Goal: Information Seeking & Learning: Check status

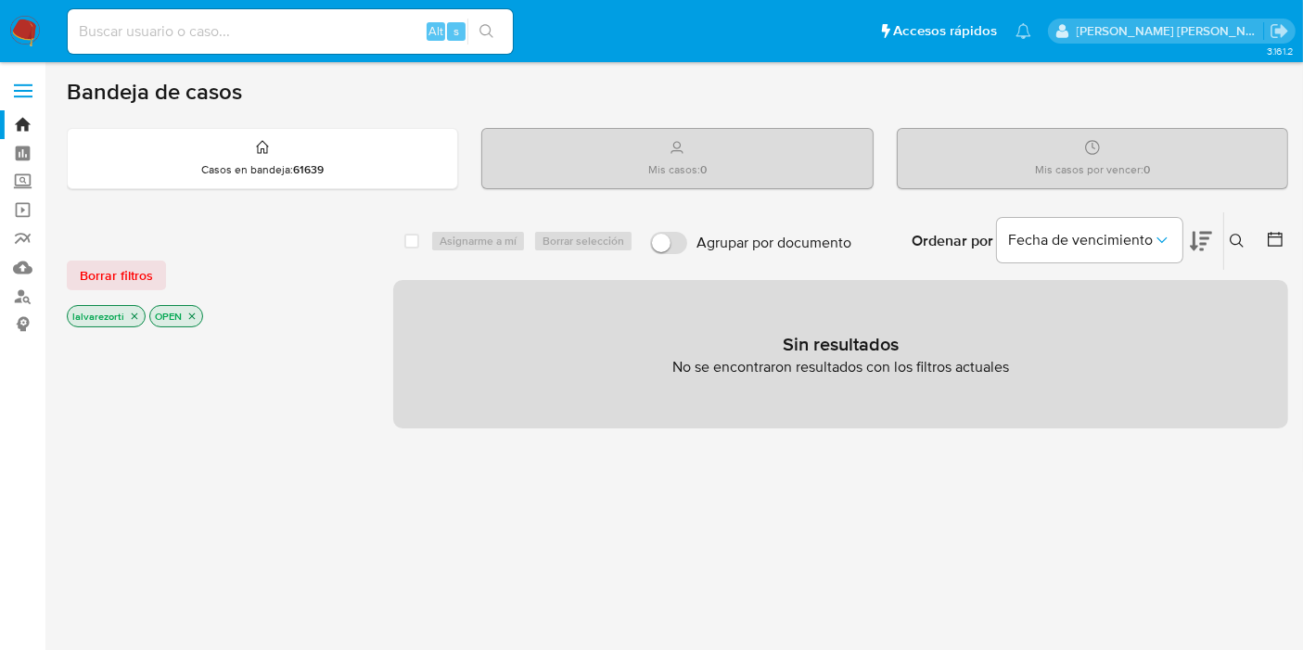
click at [132, 315] on icon "close-filter" at bounding box center [134, 316] width 11 height 11
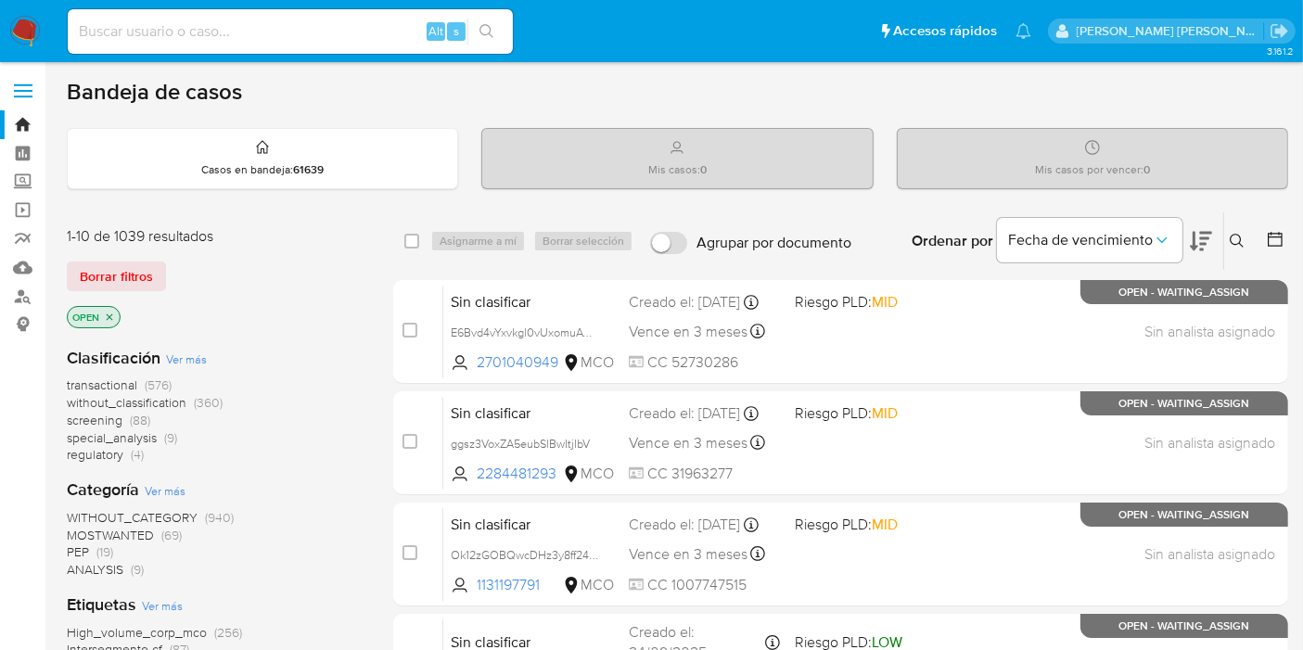
click at [110, 317] on icon "close-filter" at bounding box center [109, 317] width 11 height 11
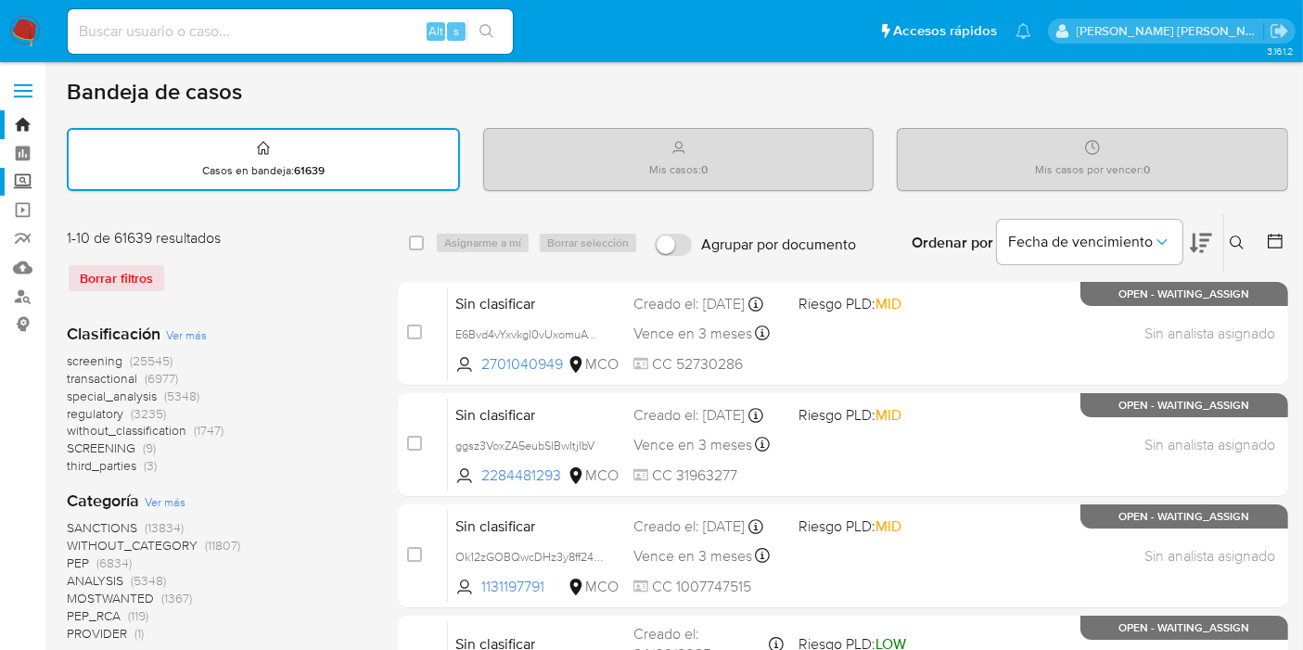
click at [29, 173] on label "Screening" at bounding box center [110, 182] width 221 height 29
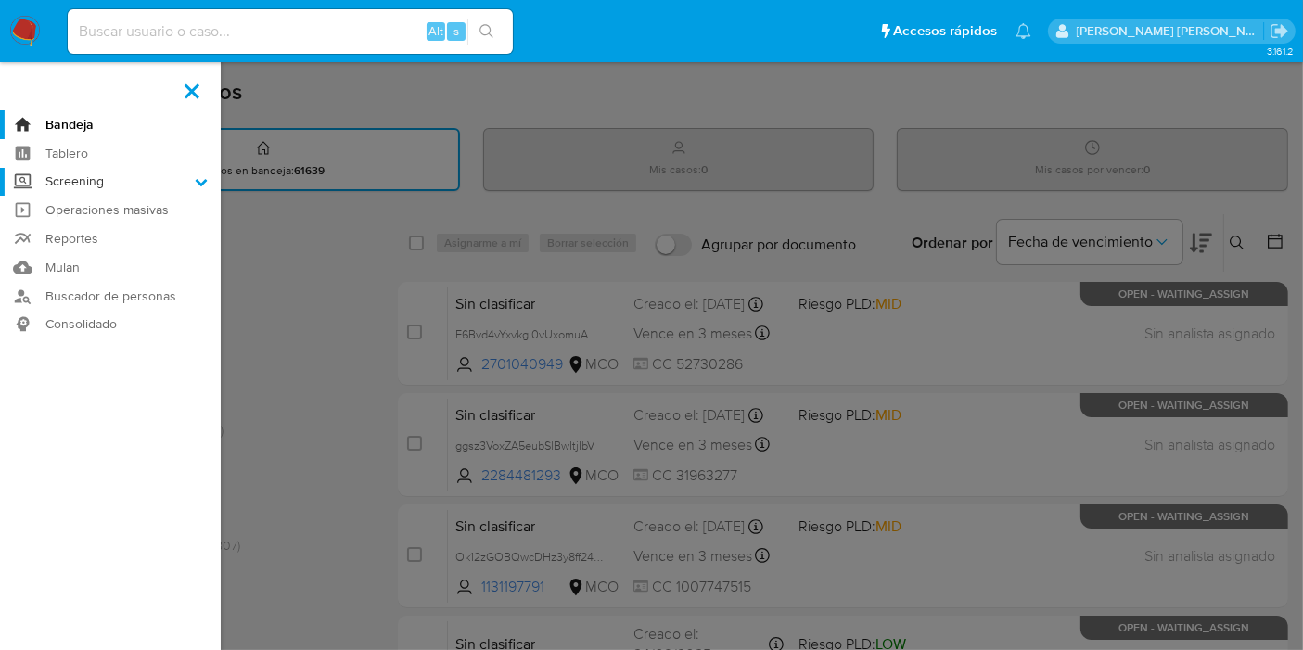
click at [0, 0] on input "Screening" at bounding box center [0, 0] width 0 height 0
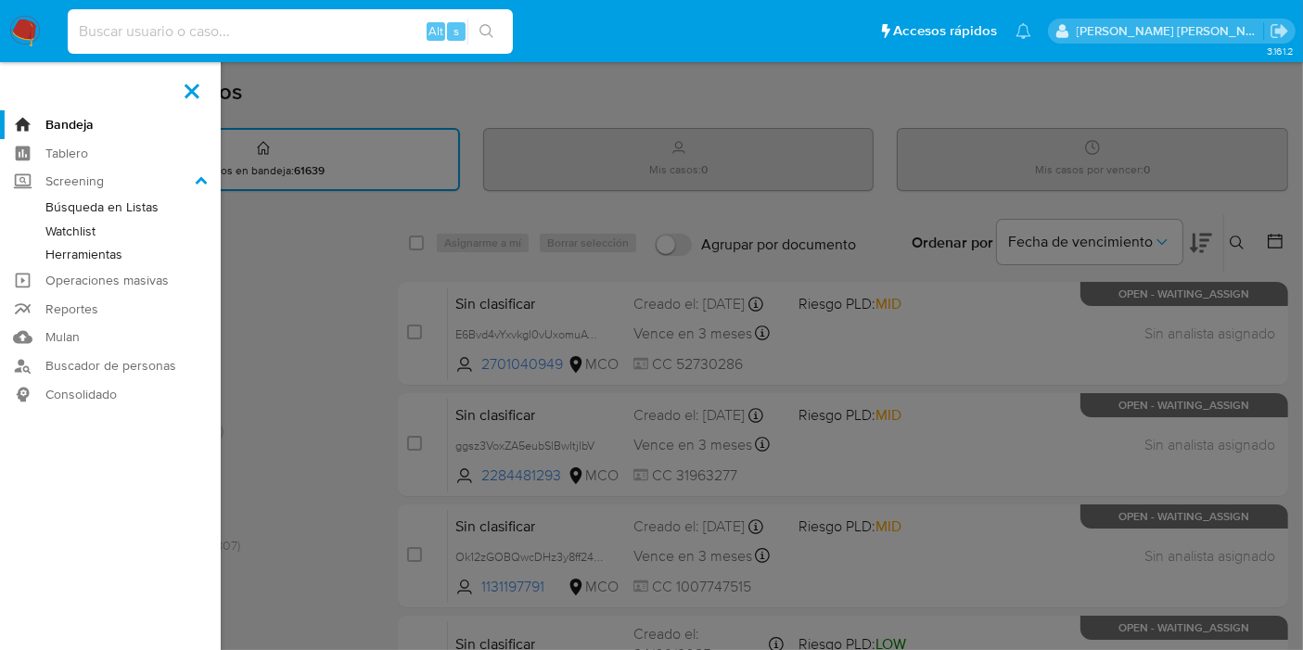
click at [278, 37] on input at bounding box center [290, 31] width 445 height 24
click at [195, 85] on span at bounding box center [192, 90] width 15 height 15
click at [0, 0] on input "checkbox" at bounding box center [0, 0] width 0 height 0
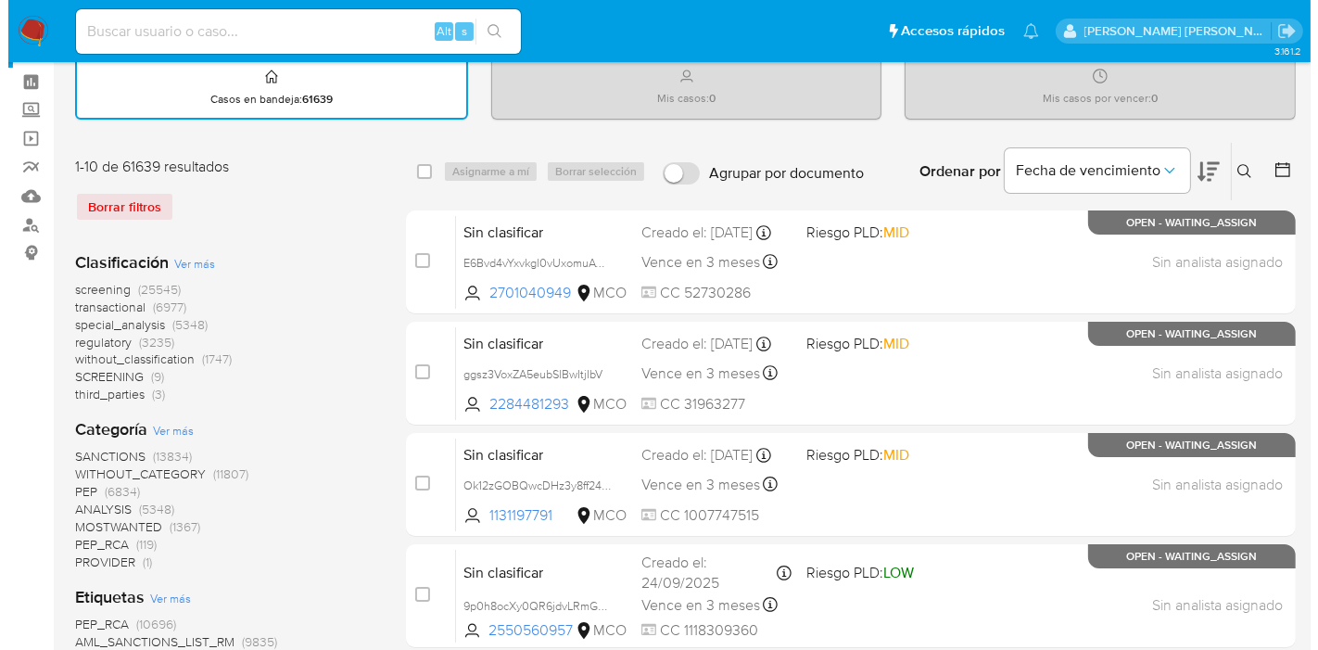
scroll to position [103, 0]
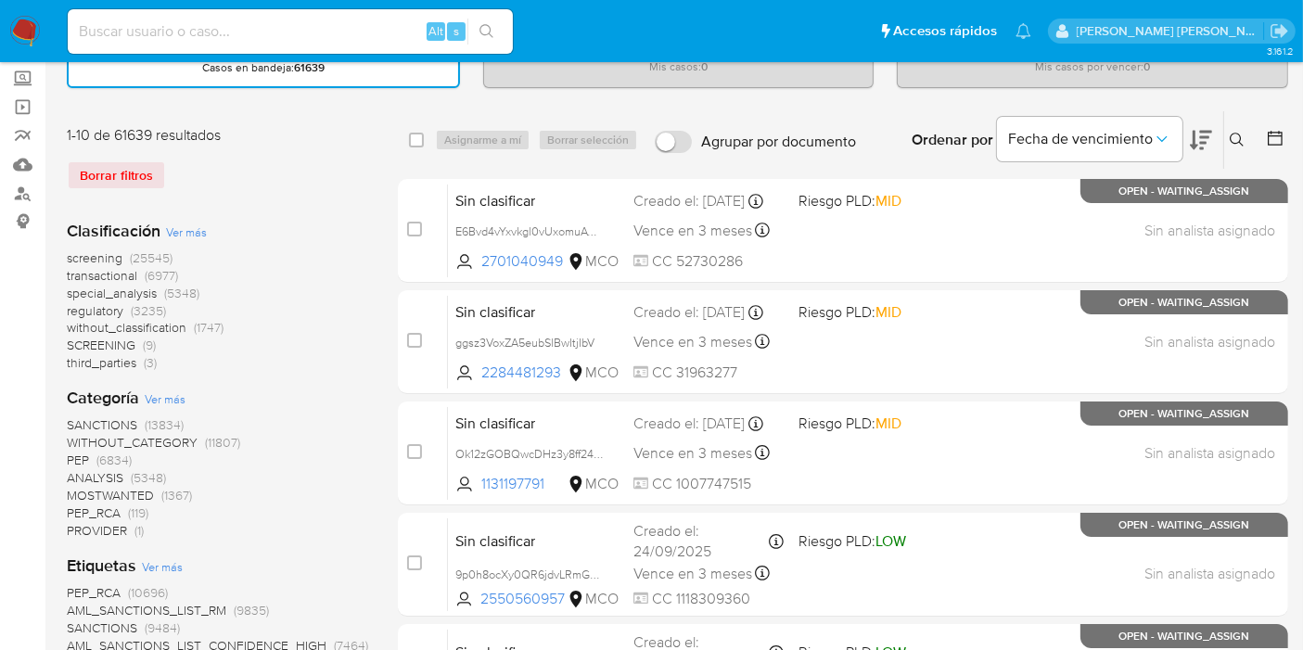
click at [173, 563] on span "Ver más" at bounding box center [162, 566] width 41 height 17
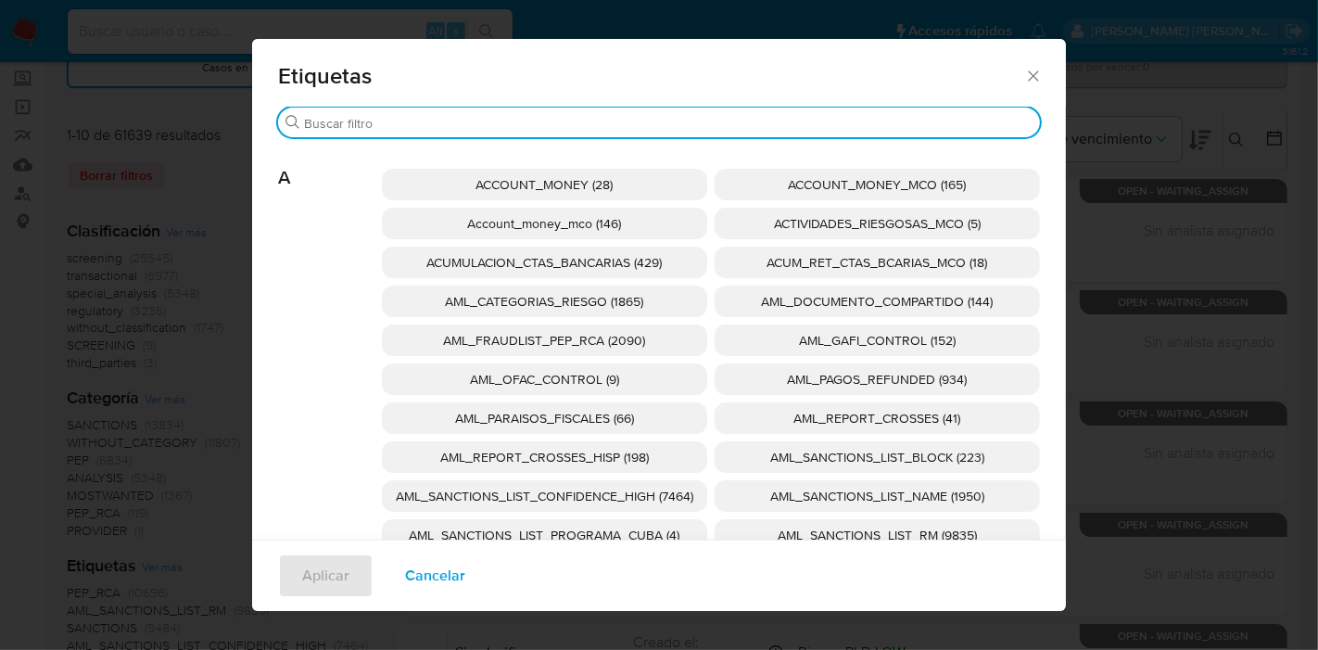
click at [494, 129] on input "Buscar" at bounding box center [668, 123] width 729 height 17
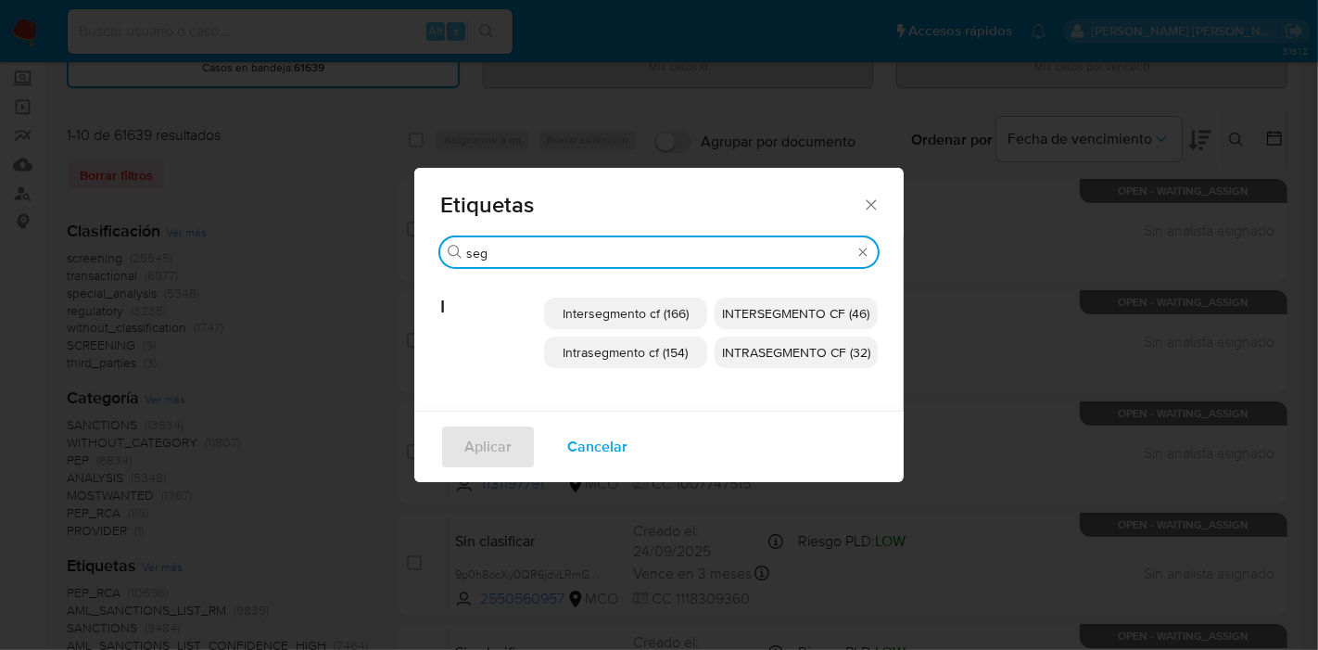
type input "seg"
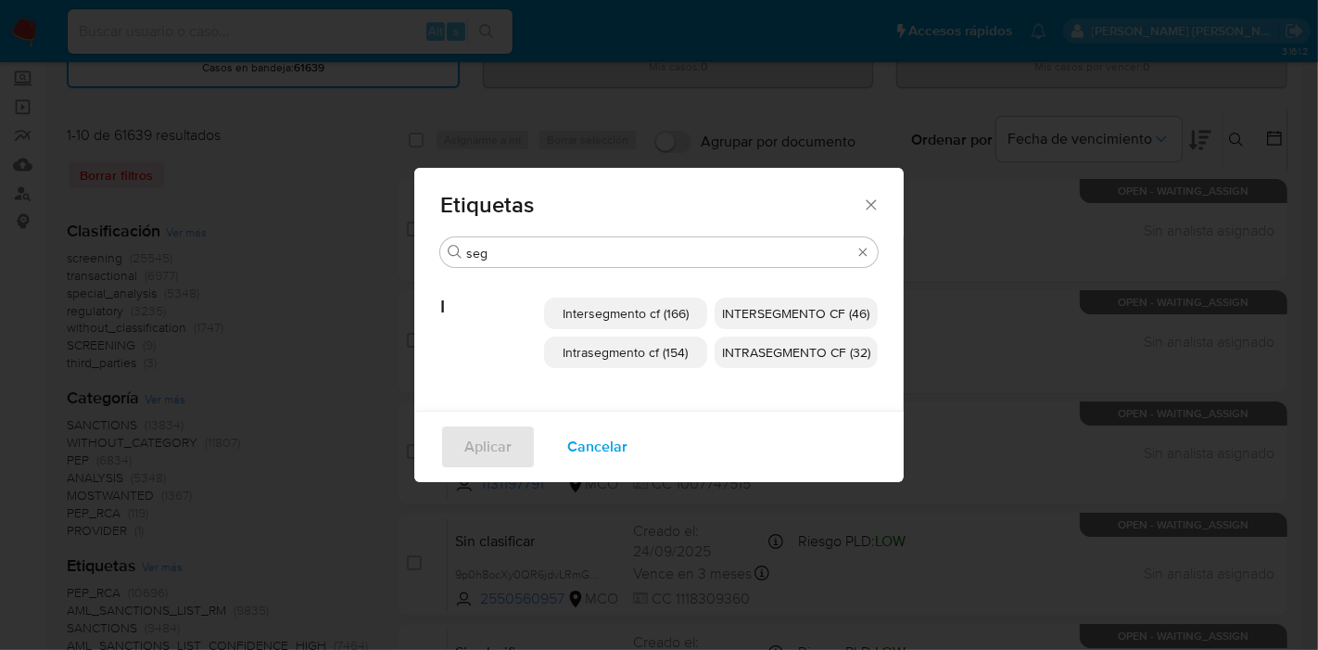
click at [590, 325] on p "Intersegmento cf (166)" at bounding box center [625, 314] width 163 height 32
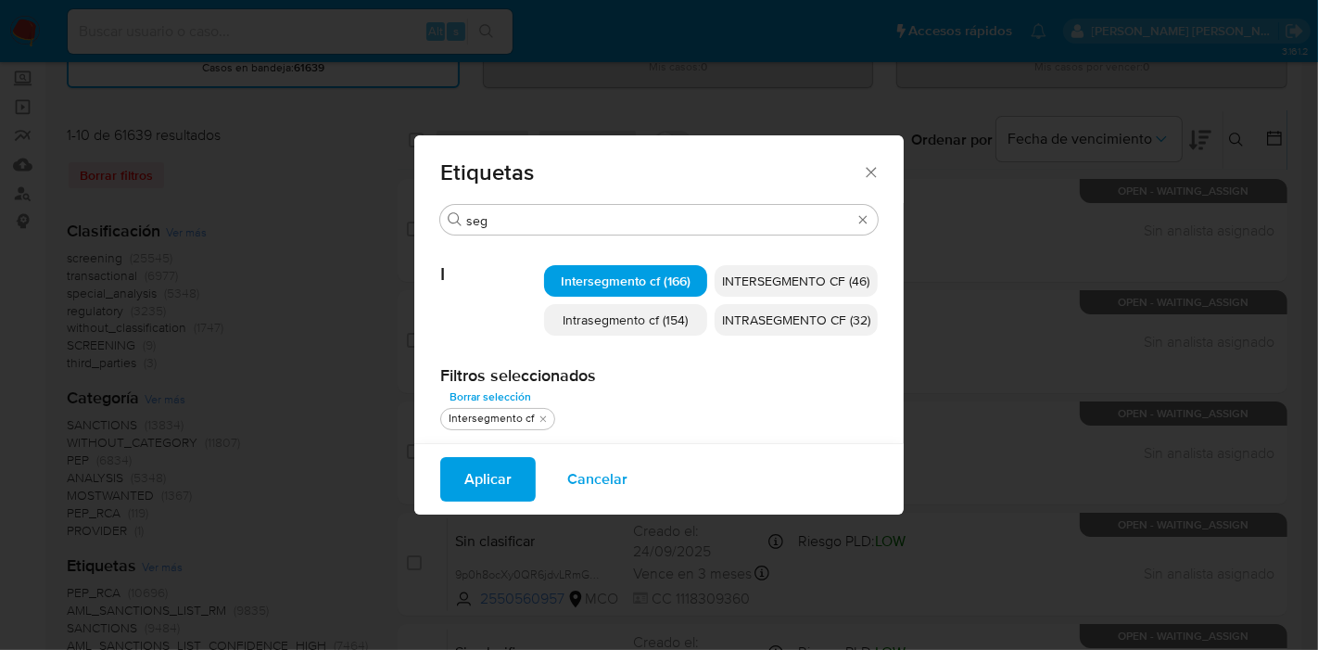
click at [621, 329] on p "Intrasegmento cf (154)" at bounding box center [625, 320] width 163 height 32
click at [760, 312] on span "INTRASEGMENTO CF (32)" at bounding box center [796, 320] width 148 height 19
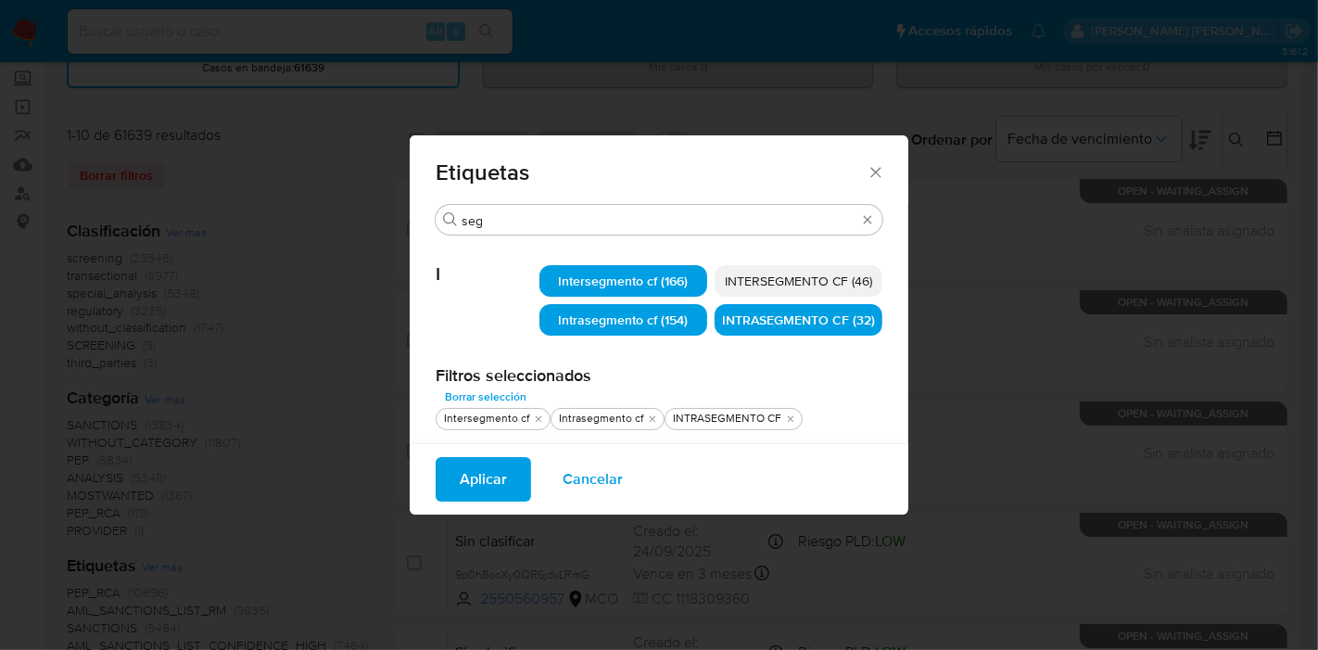
click at [774, 287] on span "INTERSEGMENTO CF (46)" at bounding box center [798, 281] width 147 height 19
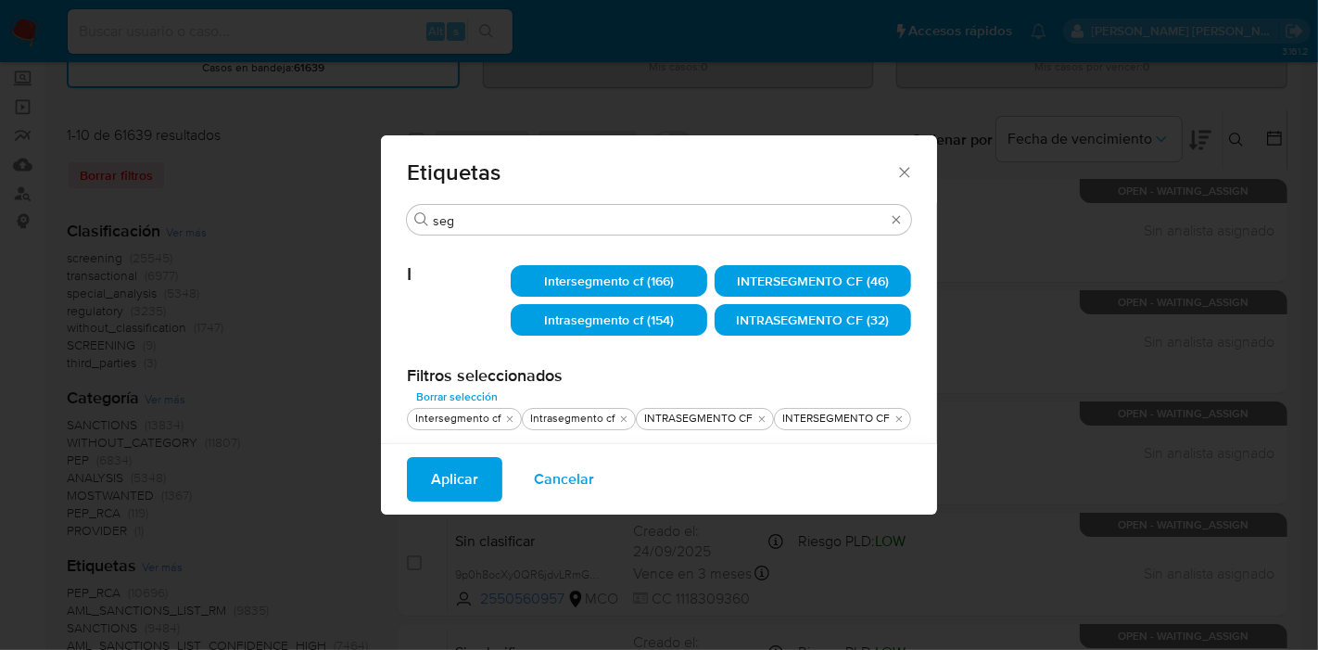
click at [485, 480] on button "Aplicar" at bounding box center [454, 479] width 95 height 45
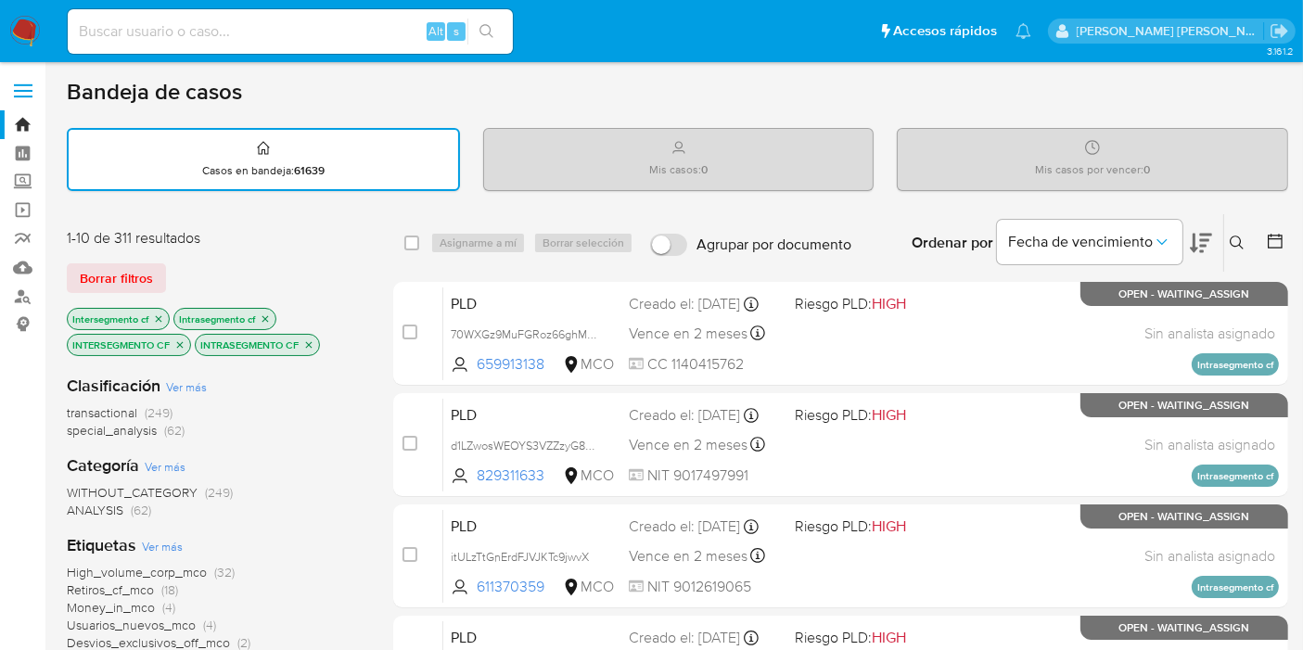
click at [1241, 246] on icon at bounding box center [1236, 242] width 14 height 14
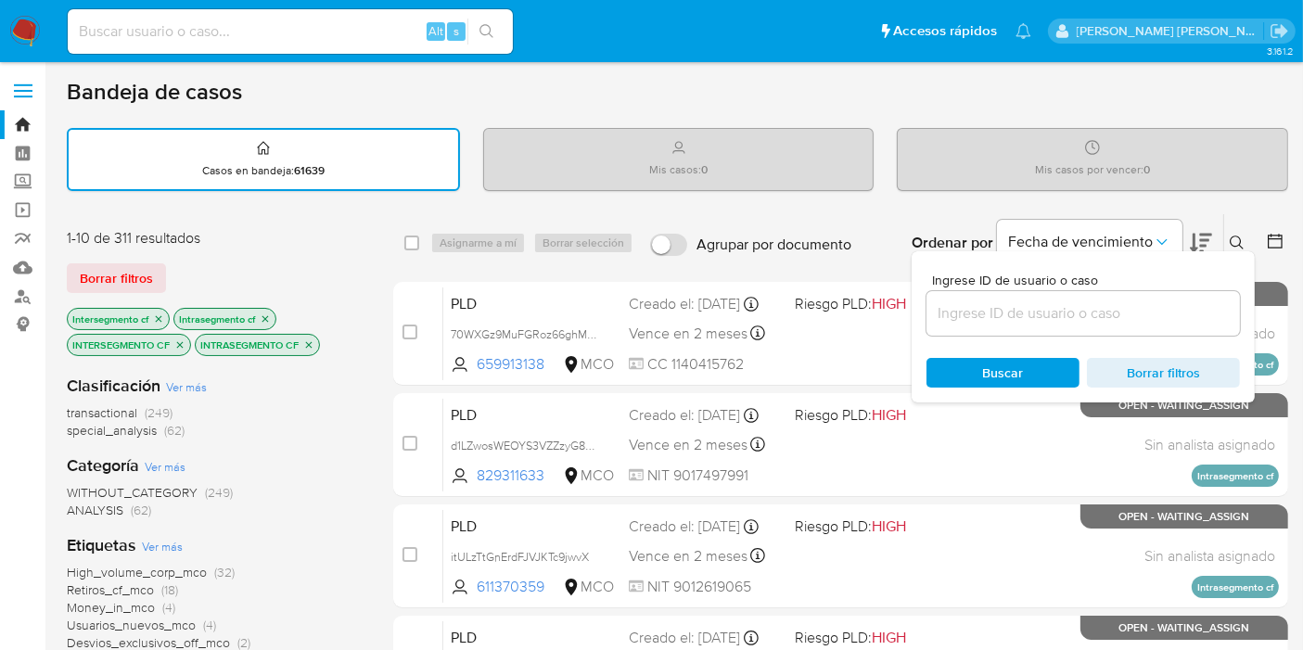
click at [1277, 239] on icon at bounding box center [1275, 241] width 19 height 19
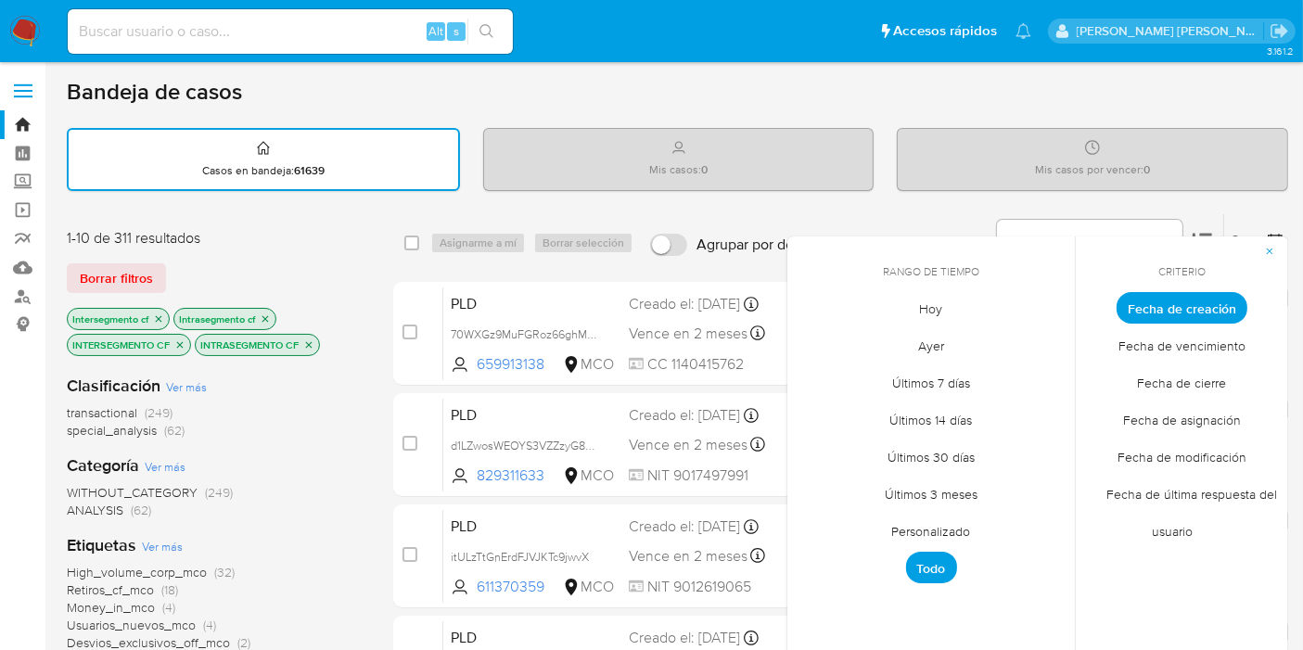
click at [1199, 300] on span "Fecha de creación" at bounding box center [1181, 308] width 131 height 32
click at [953, 534] on span "Personalizado" at bounding box center [931, 532] width 118 height 38
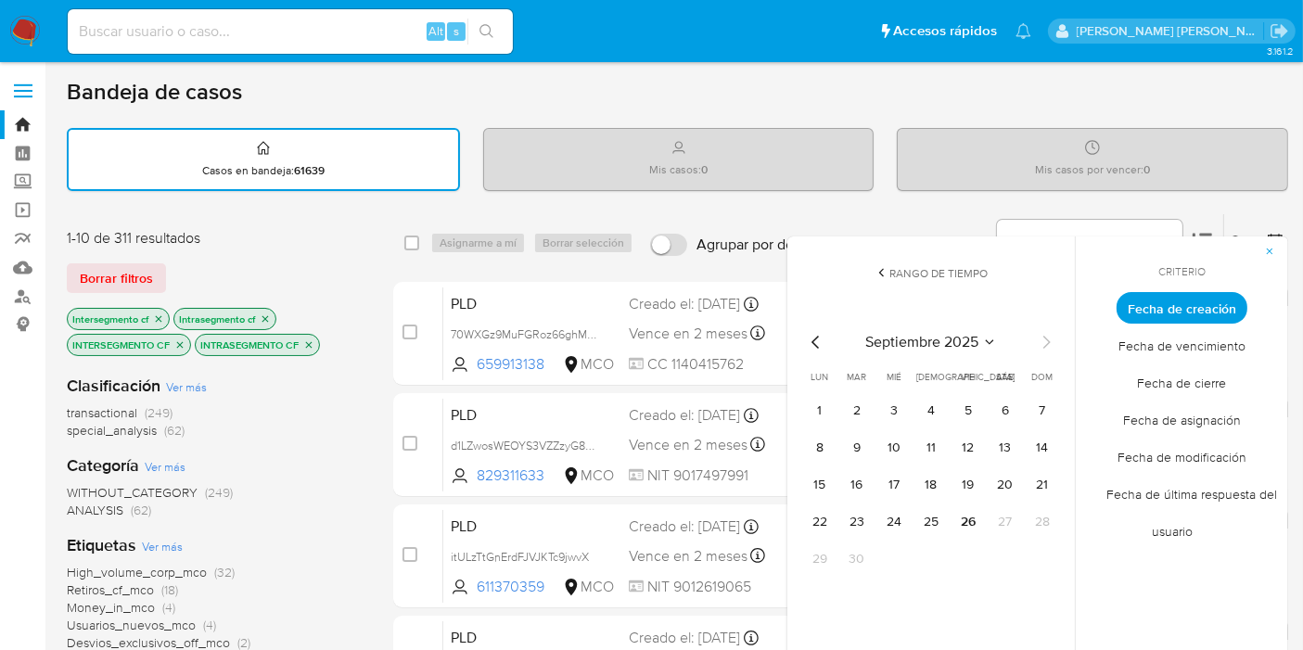
drag, startPoint x: 812, startPoint y: 361, endPoint x: 811, endPoint y: 351, distance: 9.3
click at [811, 356] on div "septiembre 2025 septiembre 2025 lun lunes mar martes mié miércoles jue jueves v…" at bounding box center [931, 452] width 252 height 243
click at [811, 350] on div "septiembre 2025 septiembre 2025 lun lunes mar martes mié miércoles jue jueves v…" at bounding box center [931, 452] width 252 height 243
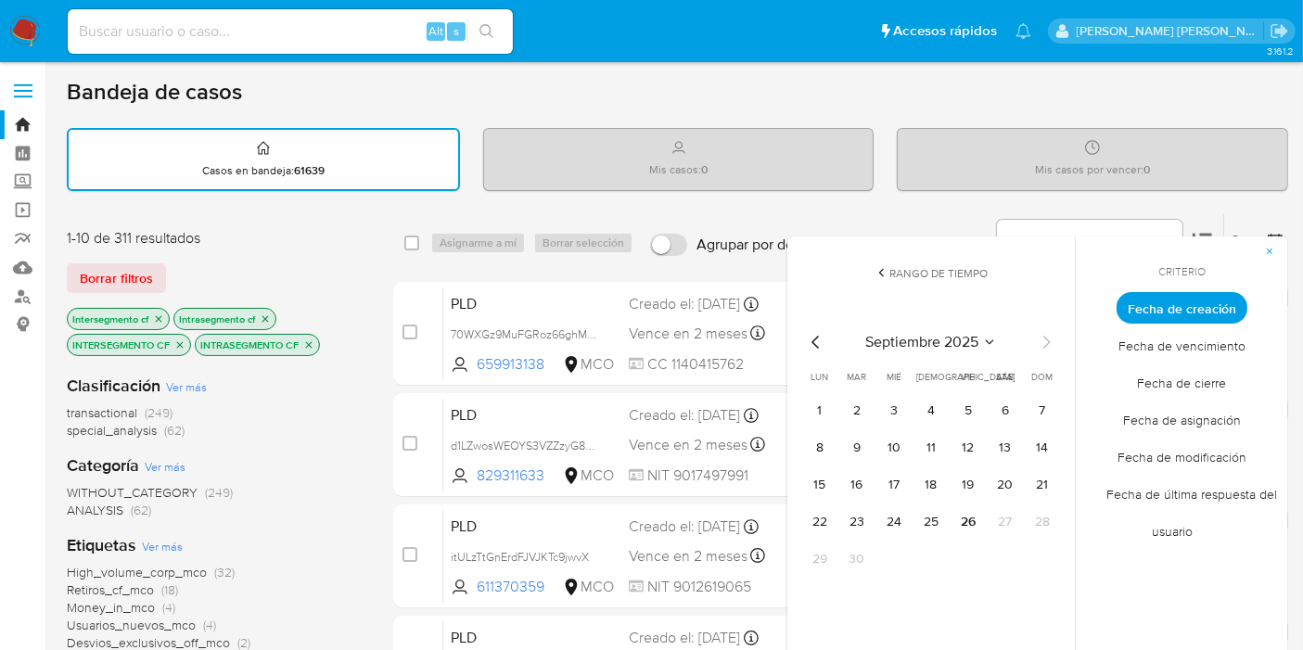
click at [815, 343] on icon "Mes anterior" at bounding box center [816, 342] width 22 height 22
click at [814, 337] on icon "Mes anterior" at bounding box center [814, 342] width 7 height 13
click at [818, 344] on icon "Mes anterior" at bounding box center [816, 342] width 22 height 22
click at [1042, 415] on button "1" at bounding box center [1042, 411] width 30 height 30
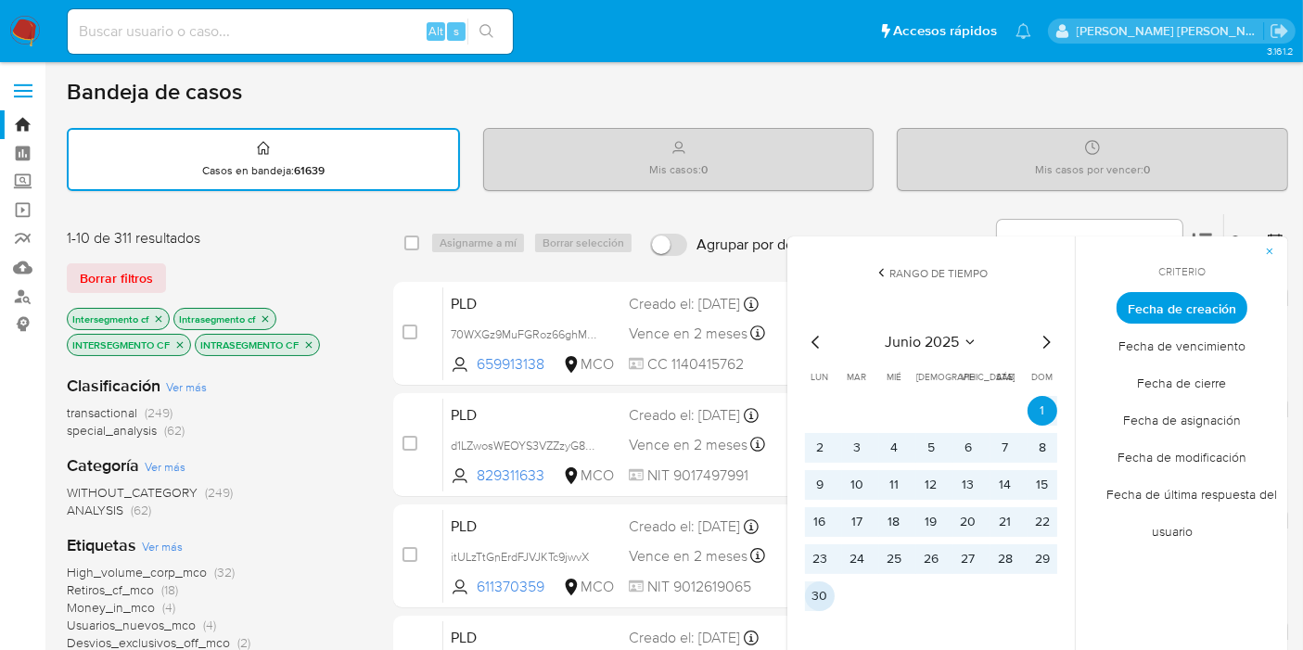
click at [817, 605] on button "30" at bounding box center [820, 596] width 30 height 30
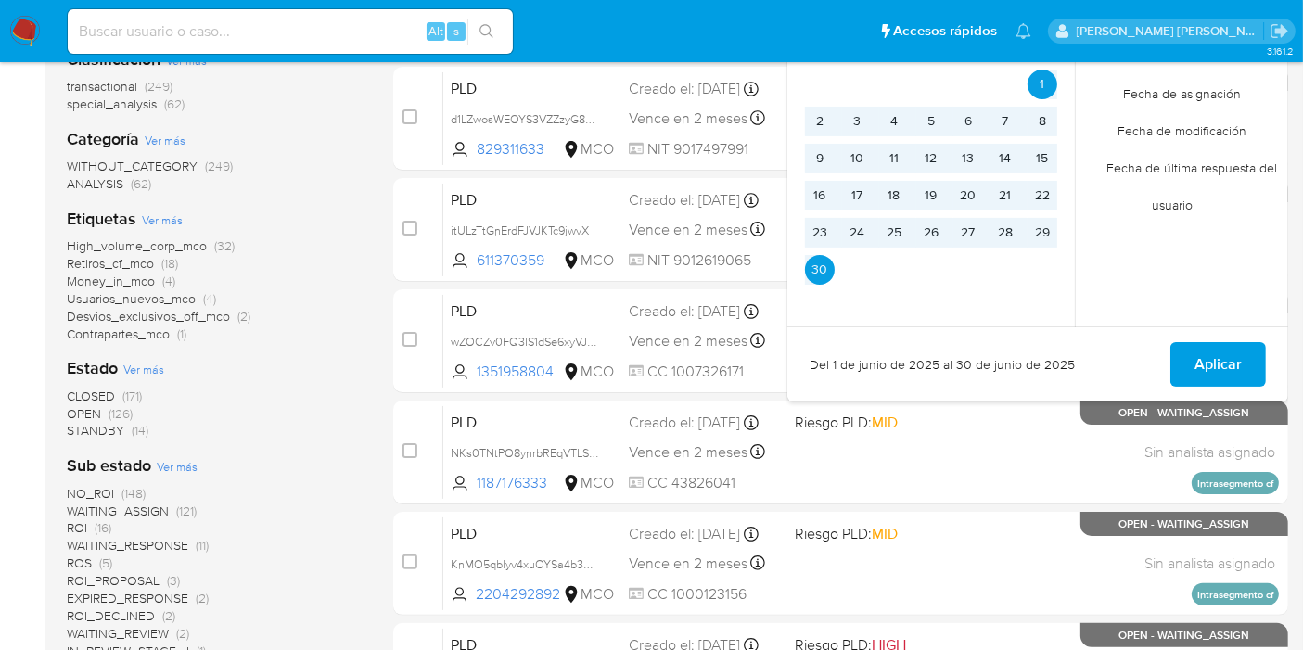
scroll to position [412, 0]
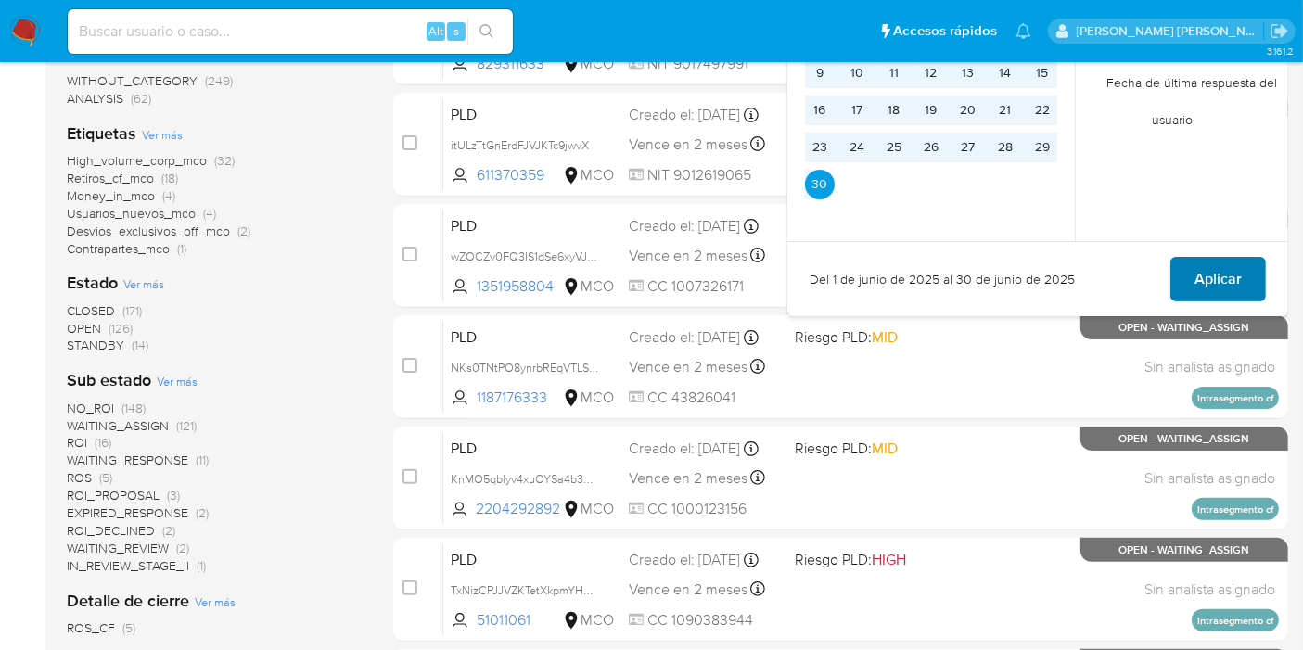
click at [1205, 282] on span "Aplicar" at bounding box center [1217, 279] width 47 height 41
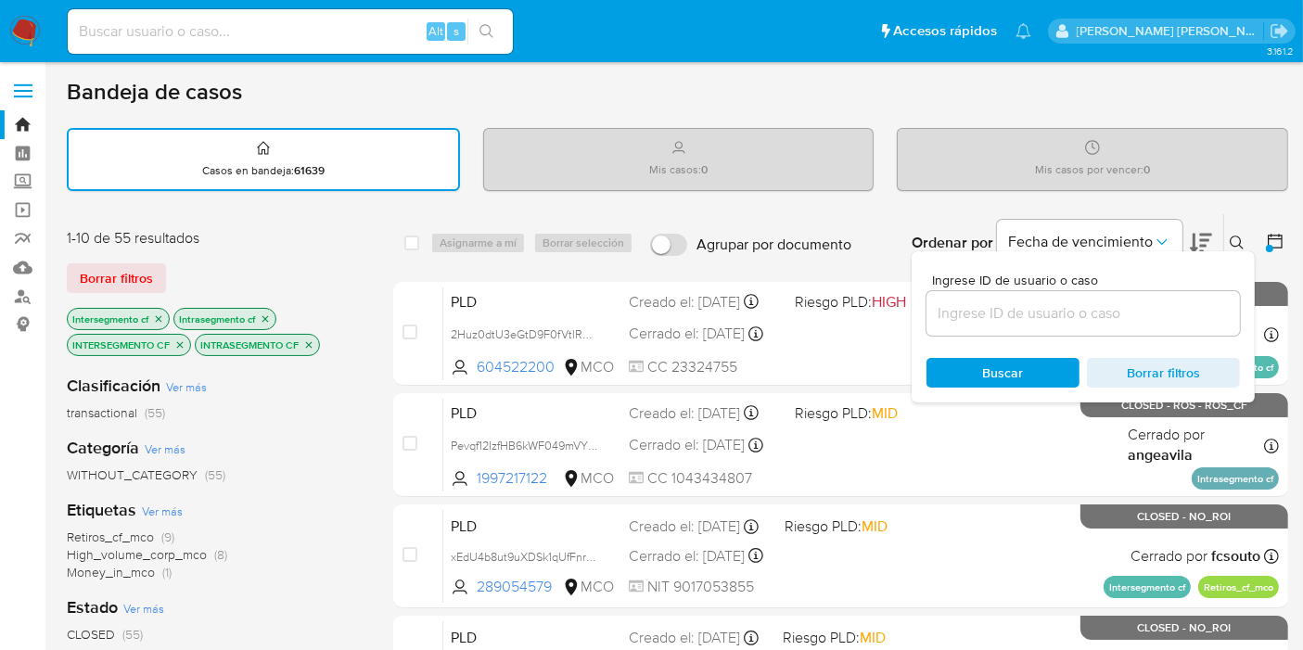
click at [1118, 309] on input at bounding box center [1082, 313] width 313 height 24
click at [1133, 296] on div at bounding box center [1082, 313] width 313 height 45
click at [1139, 317] on input at bounding box center [1082, 313] width 313 height 24
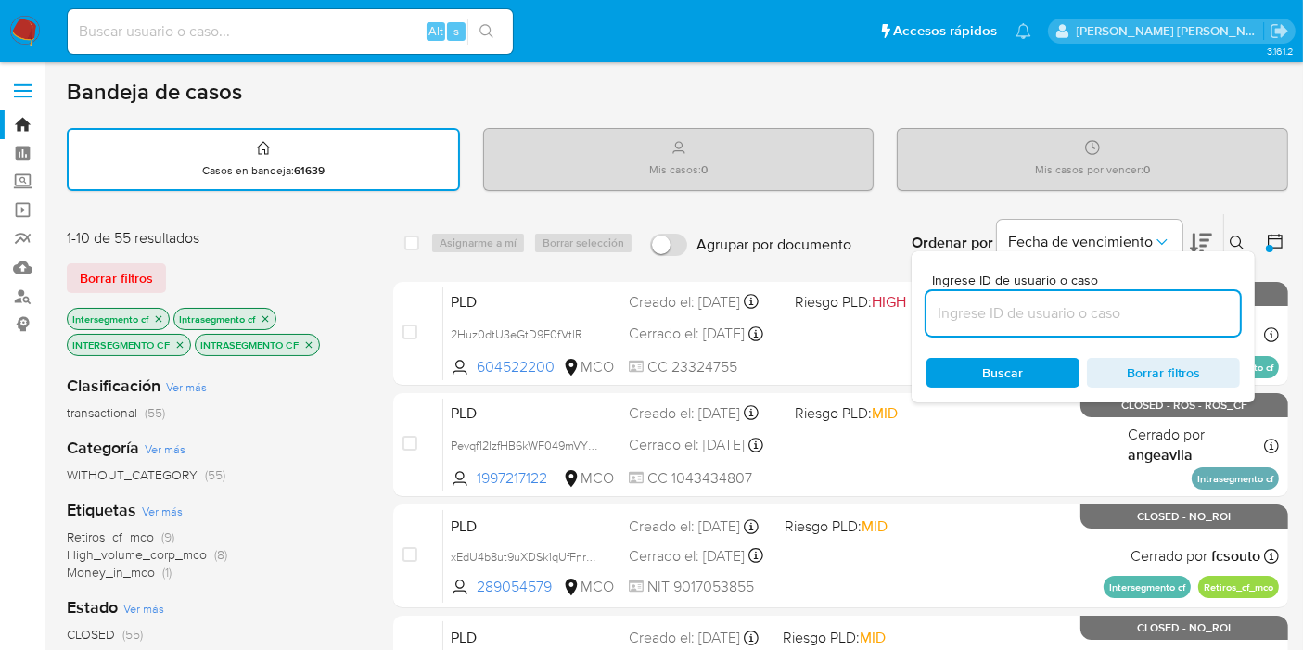
click at [1218, 313] on input at bounding box center [1082, 313] width 313 height 24
click at [966, 298] on div at bounding box center [1082, 313] width 313 height 45
click at [1004, 306] on input at bounding box center [1082, 313] width 313 height 24
click at [1054, 301] on input at bounding box center [1082, 313] width 313 height 24
paste input "16373108"
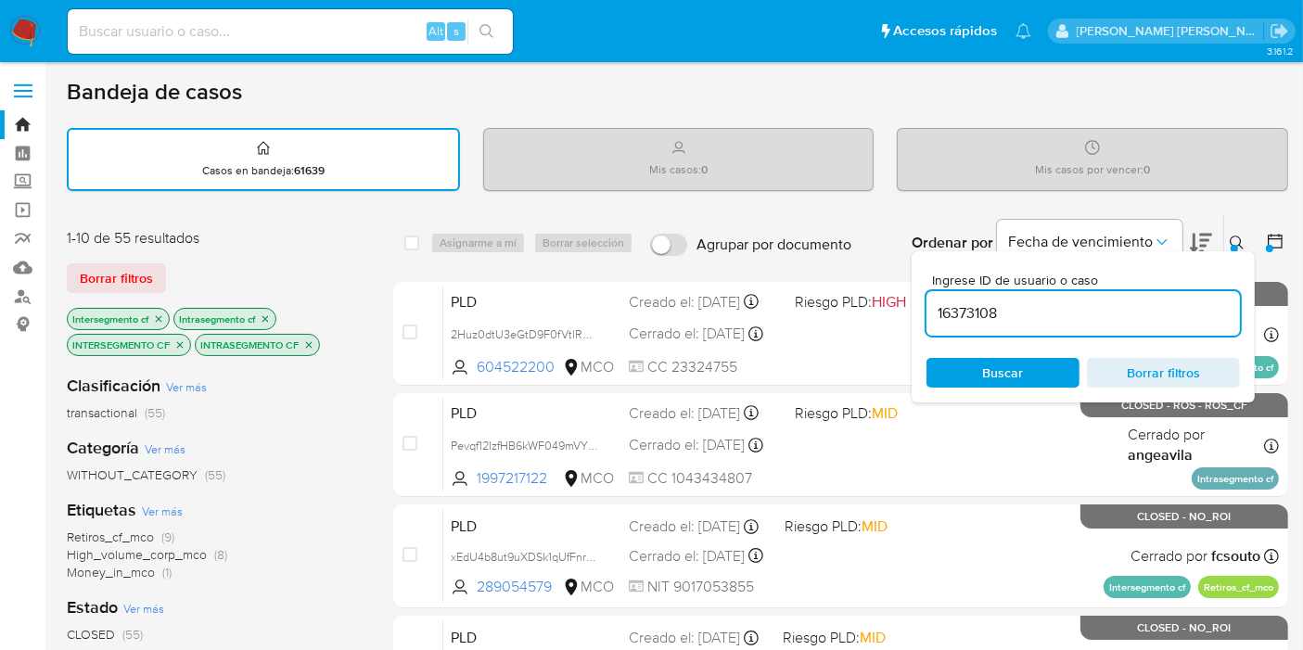
type input "16373108"
click at [1007, 350] on div "Ingrese ID de usuario o caso 16373108 Buscar Borrar filtros" at bounding box center [1082, 326] width 343 height 151
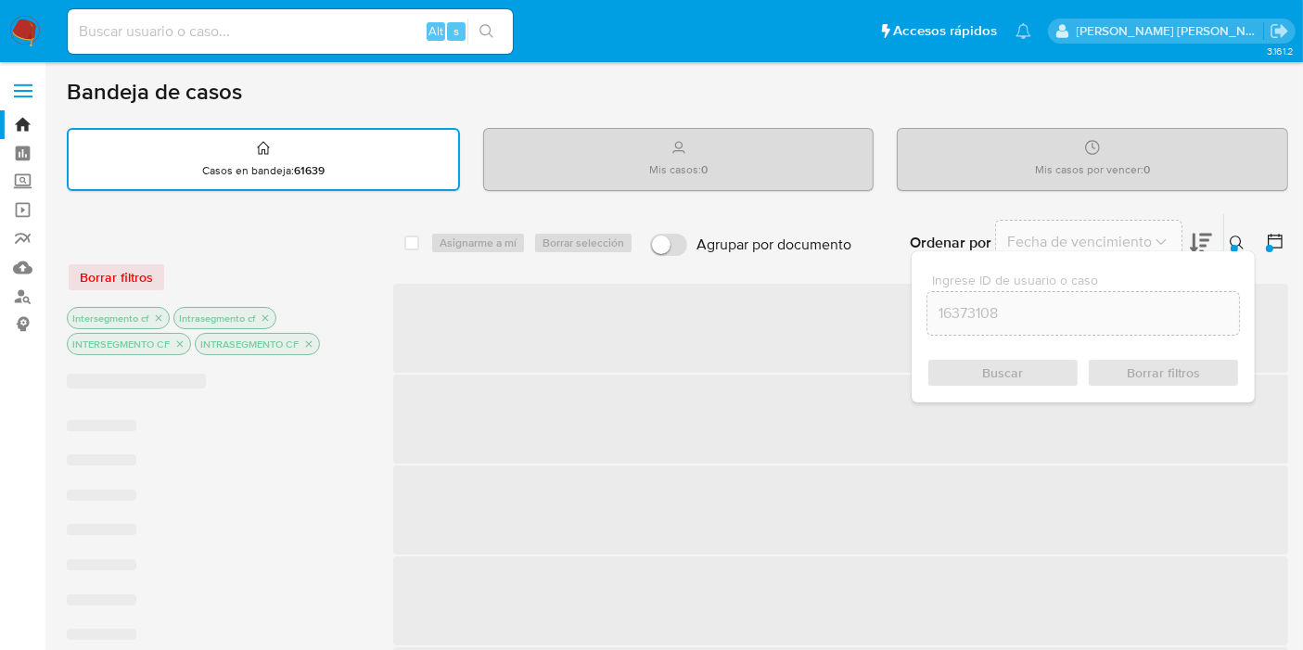
click at [1006, 358] on div "Buscar Borrar filtros" at bounding box center [1082, 373] width 313 height 30
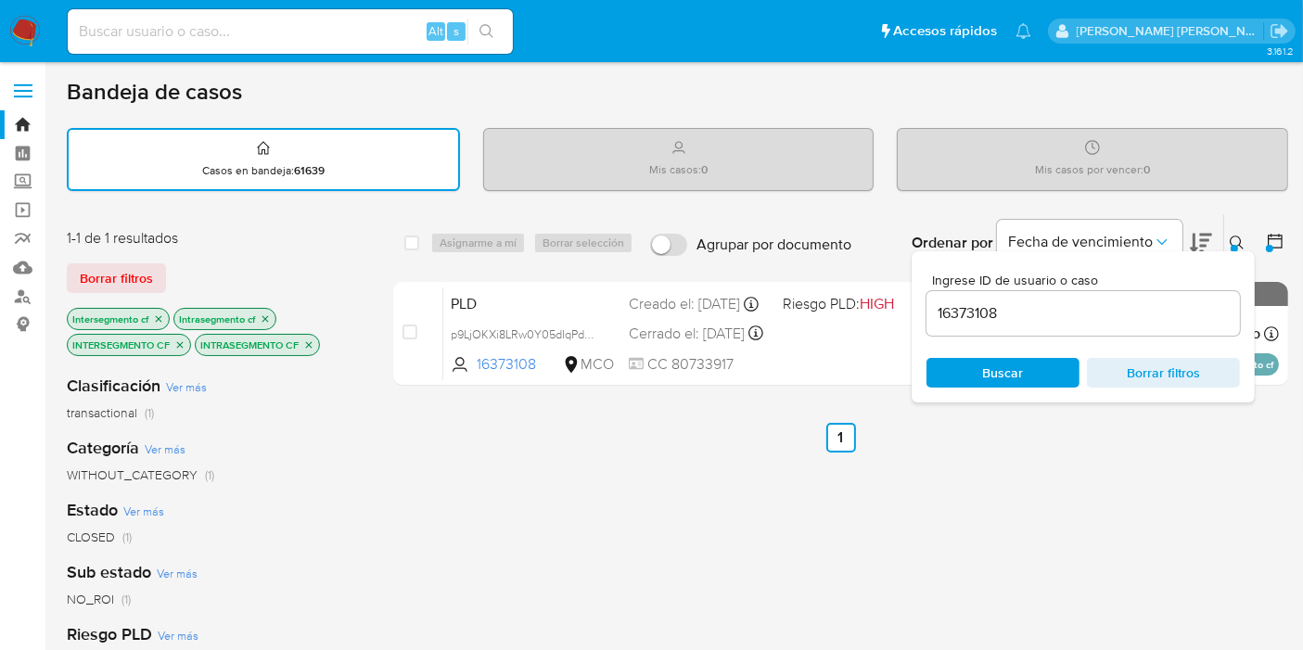
click at [1057, 489] on div "select-all-cases-checkbox Asignarme a mí Borrar selección Agrupar por documento…" at bounding box center [840, 646] width 895 height 866
click at [1165, 306] on input "16373108" at bounding box center [1082, 313] width 313 height 24
click at [1059, 573] on div "select-all-cases-checkbox Asignarme a mí Borrar selección Agrupar por documento…" at bounding box center [840, 646] width 895 height 866
click at [1171, 503] on div "select-all-cases-checkbox Asignarme a mí Borrar selección Agrupar por documento…" at bounding box center [840, 646] width 895 height 866
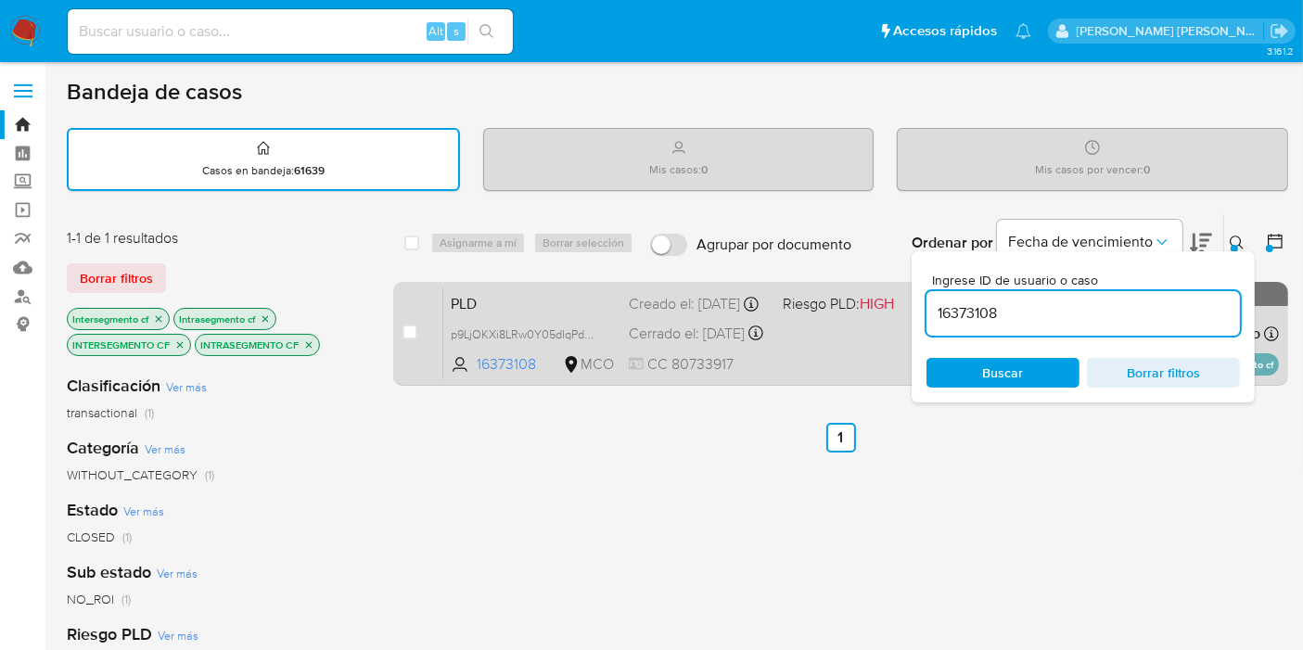
drag, startPoint x: 1041, startPoint y: 301, endPoint x: 842, endPoint y: 283, distance: 200.2
click at [842, 283] on div "select-all-cases-checkbox Asignarme a mí Borrar selección Agrupar por documento…" at bounding box center [840, 303] width 895 height 180
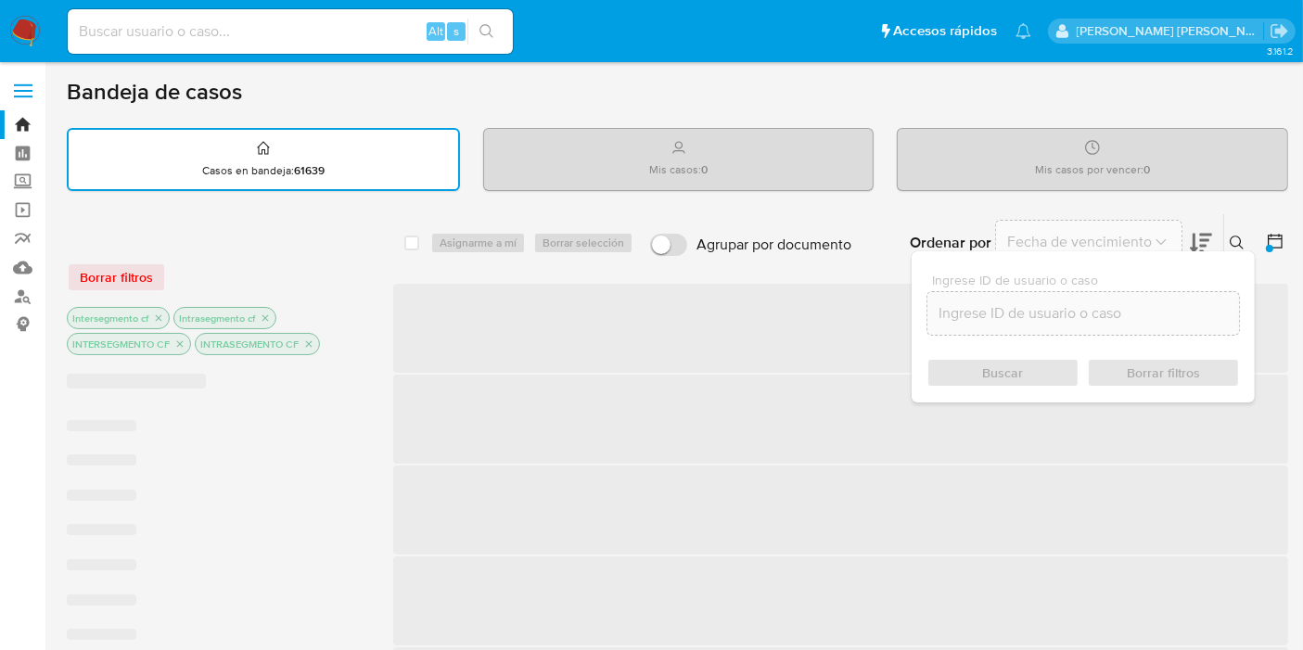
click at [1029, 378] on div "Buscar Borrar filtros" at bounding box center [1082, 373] width 313 height 30
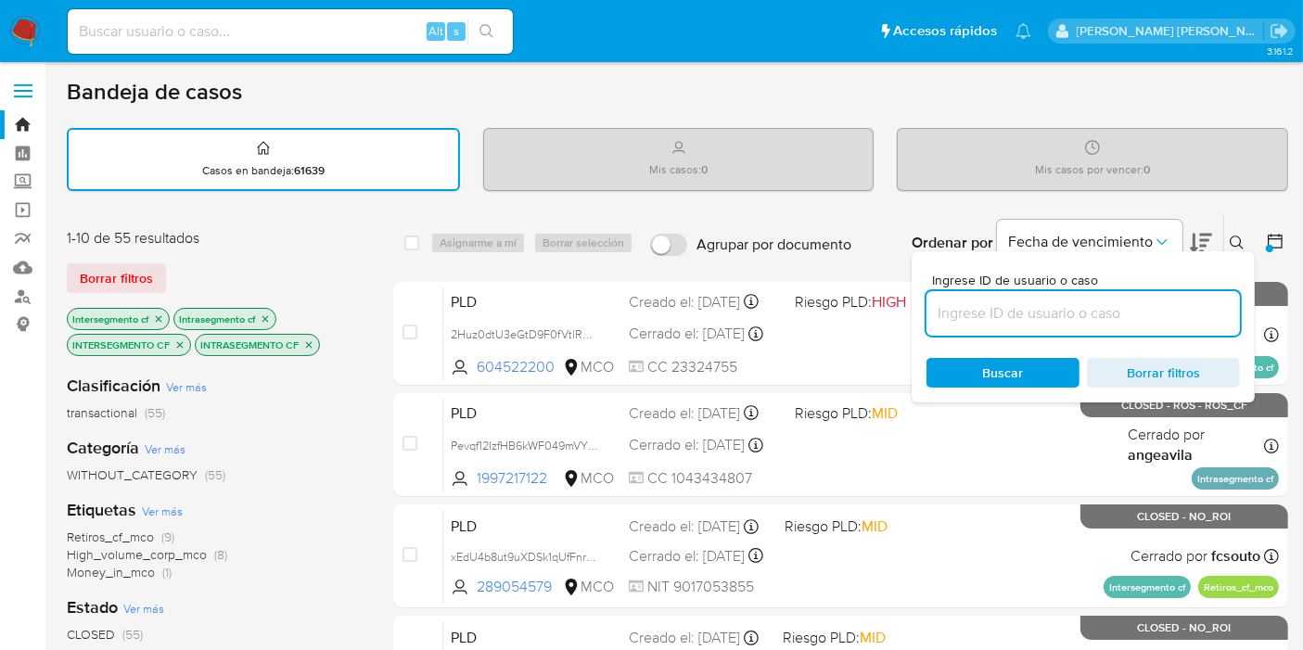
click at [348, 228] on div "1-10 de 55 resultados" at bounding box center [215, 238] width 297 height 20
click at [1266, 239] on icon at bounding box center [1275, 241] width 19 height 19
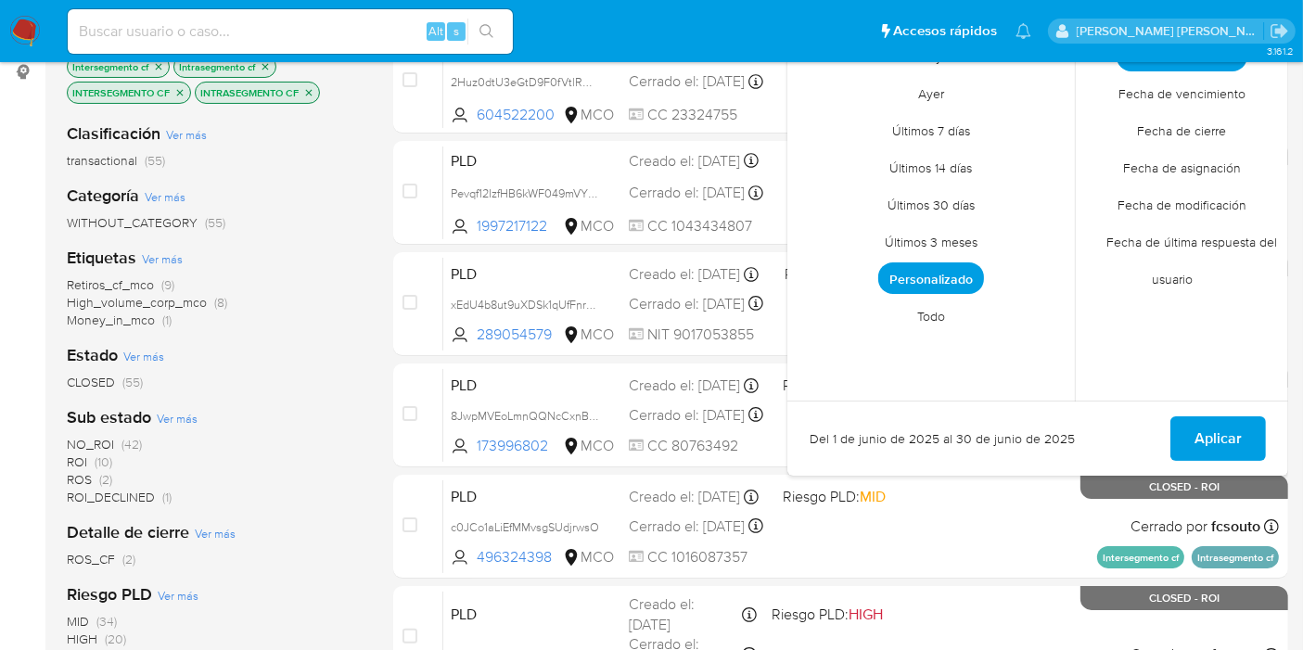
scroll to position [206, 0]
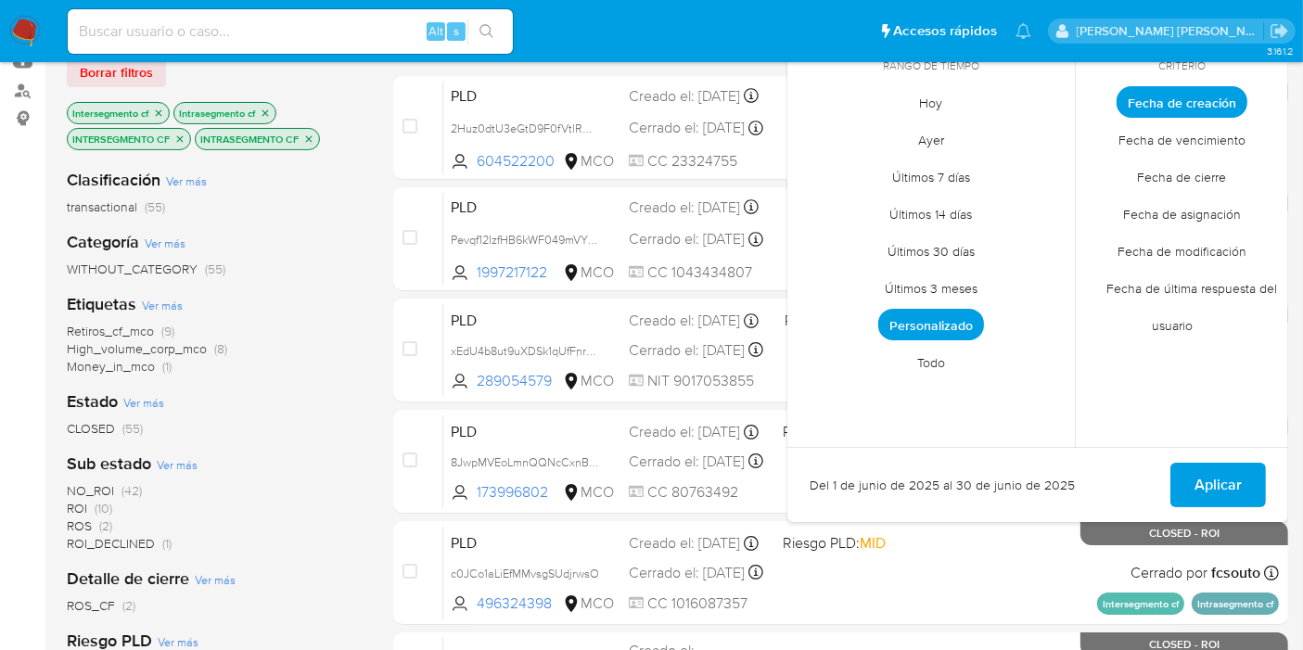
click at [962, 314] on span "Personalizado" at bounding box center [931, 325] width 106 height 32
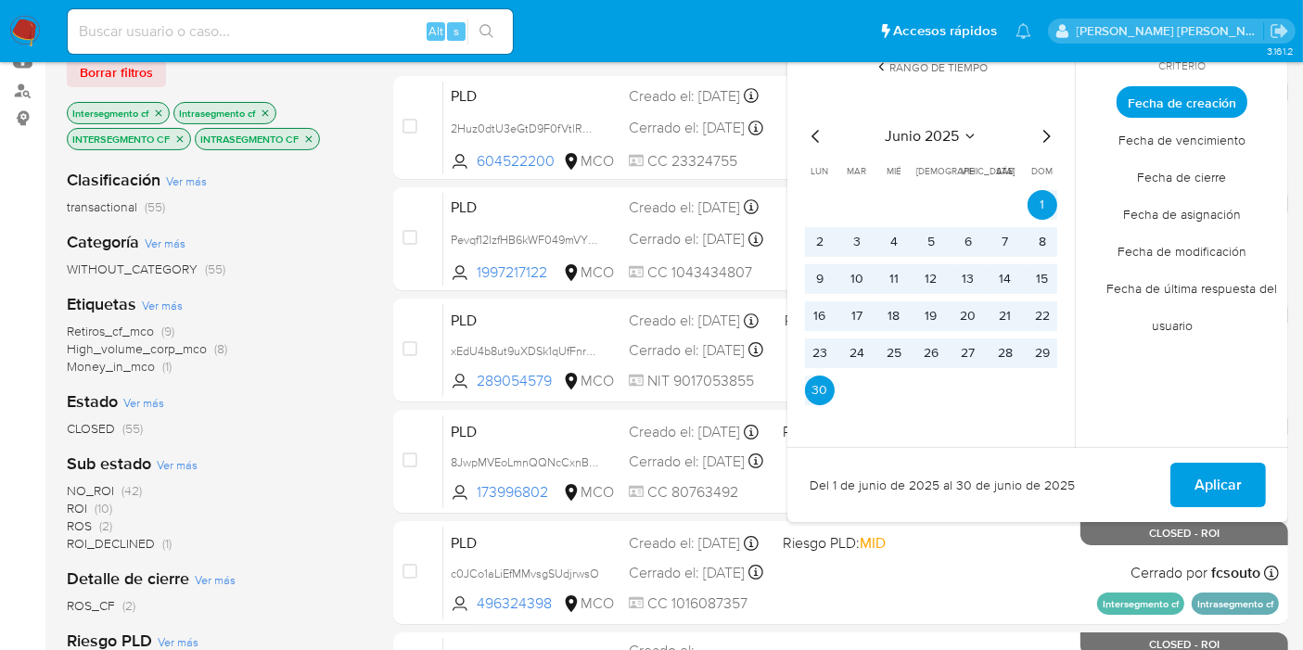
click at [1194, 485] on button "Aplicar" at bounding box center [1217, 485] width 95 height 45
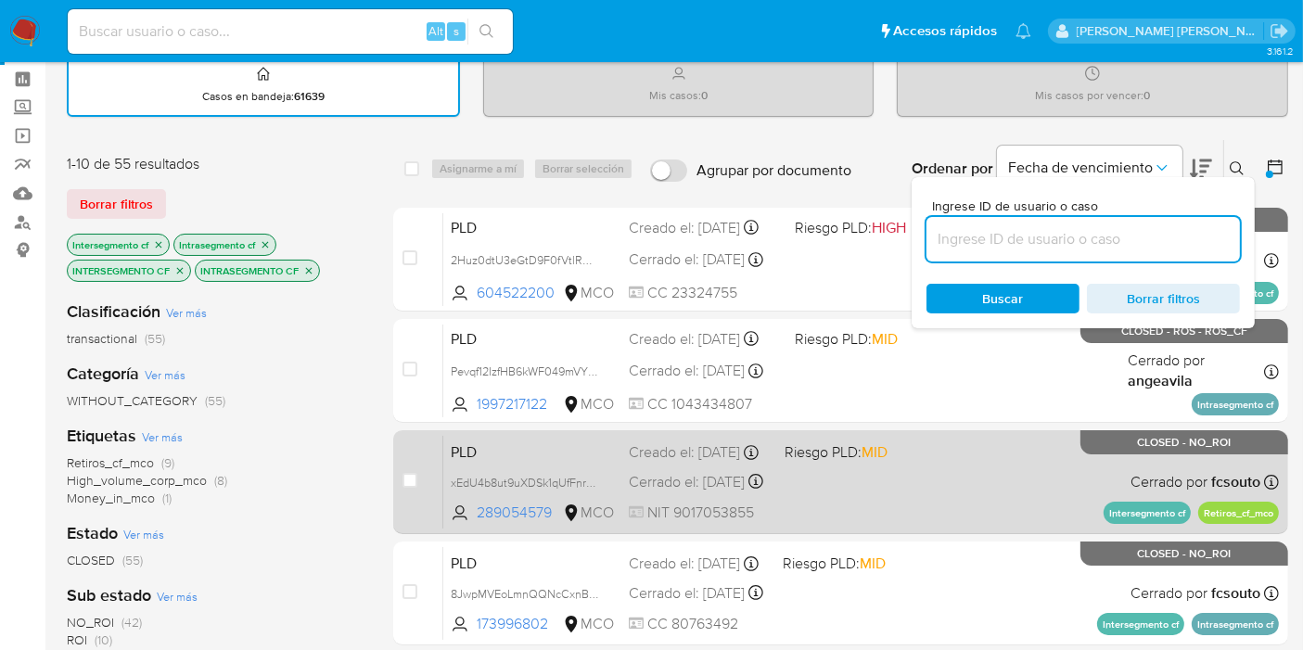
scroll to position [0, 0]
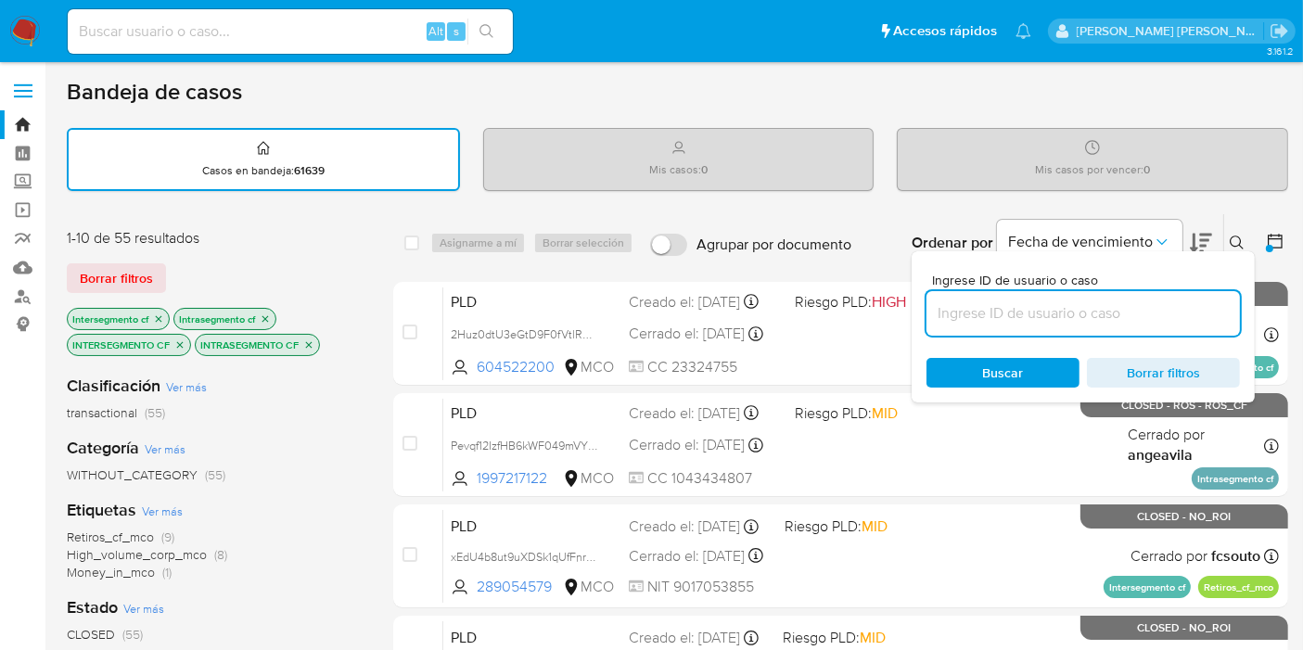
click at [1172, 366] on span "Borrar filtros" at bounding box center [1163, 373] width 127 height 26
click at [1164, 234] on icon "Ordenar por" at bounding box center [1161, 242] width 19 height 19
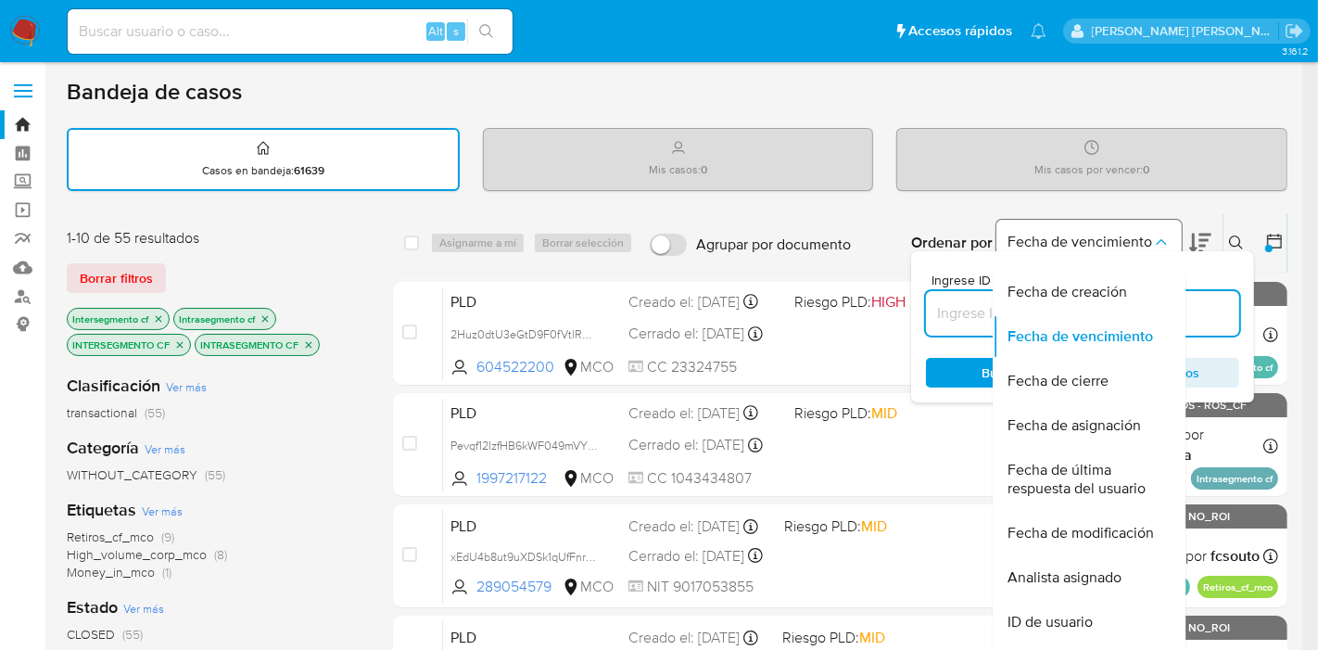
click at [1167, 237] on icon "Ordenar por" at bounding box center [1161, 242] width 19 height 19
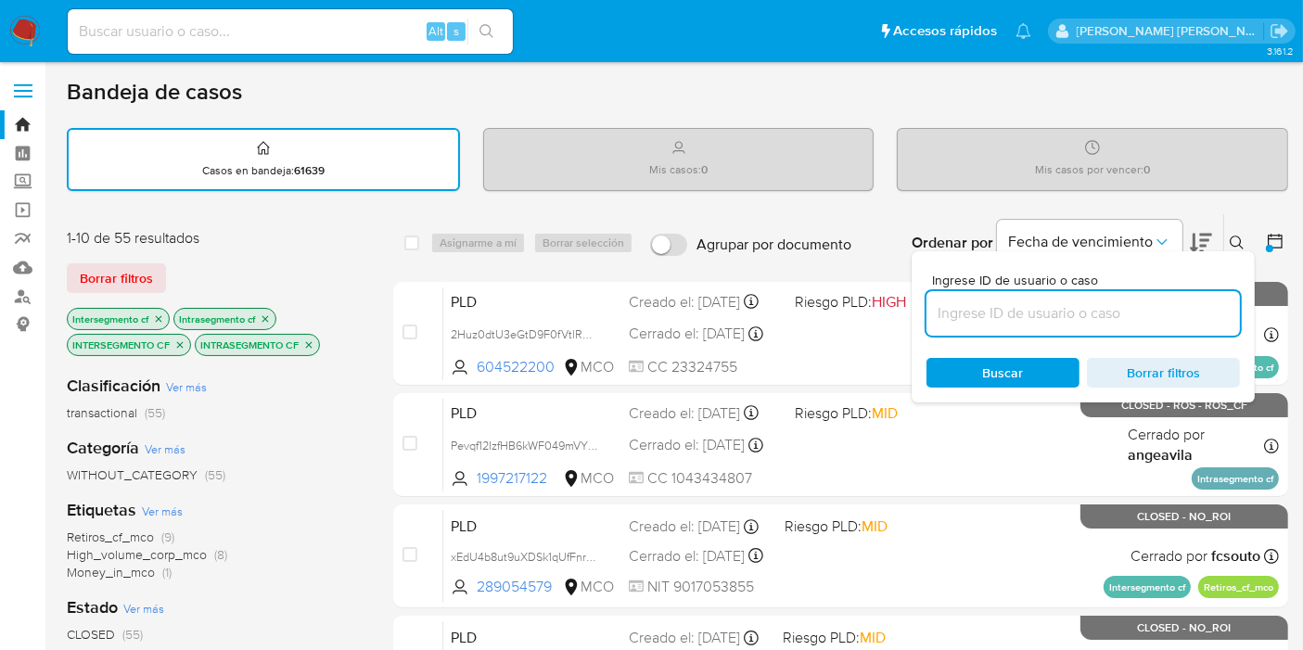
click at [1212, 266] on div "Ingrese ID de usuario o caso Buscar Borrar filtros" at bounding box center [1082, 326] width 343 height 151
click at [1105, 308] on input at bounding box center [1082, 313] width 313 height 24
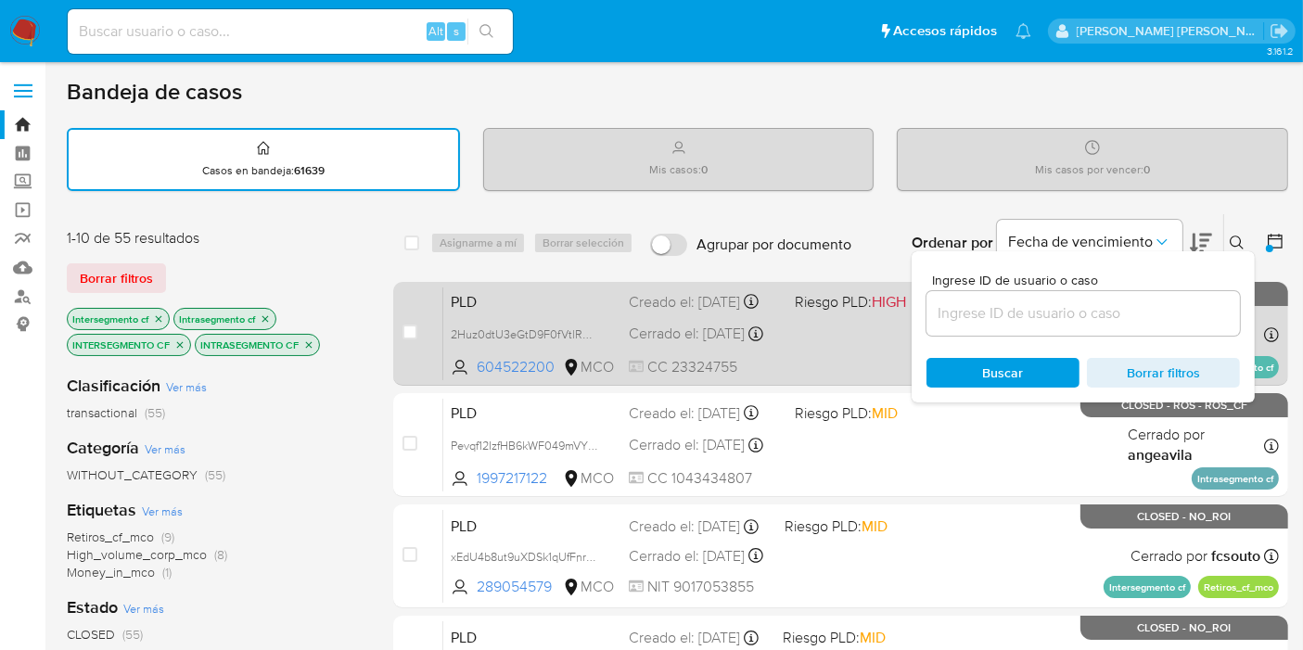
click at [1268, 308] on div "PLD 2Huz0dtU3eGtD9F0fVtlRCtV 604522200 MCO Riesgo PLD: HIGH Creado el: 12/06/20…" at bounding box center [860, 333] width 835 height 94
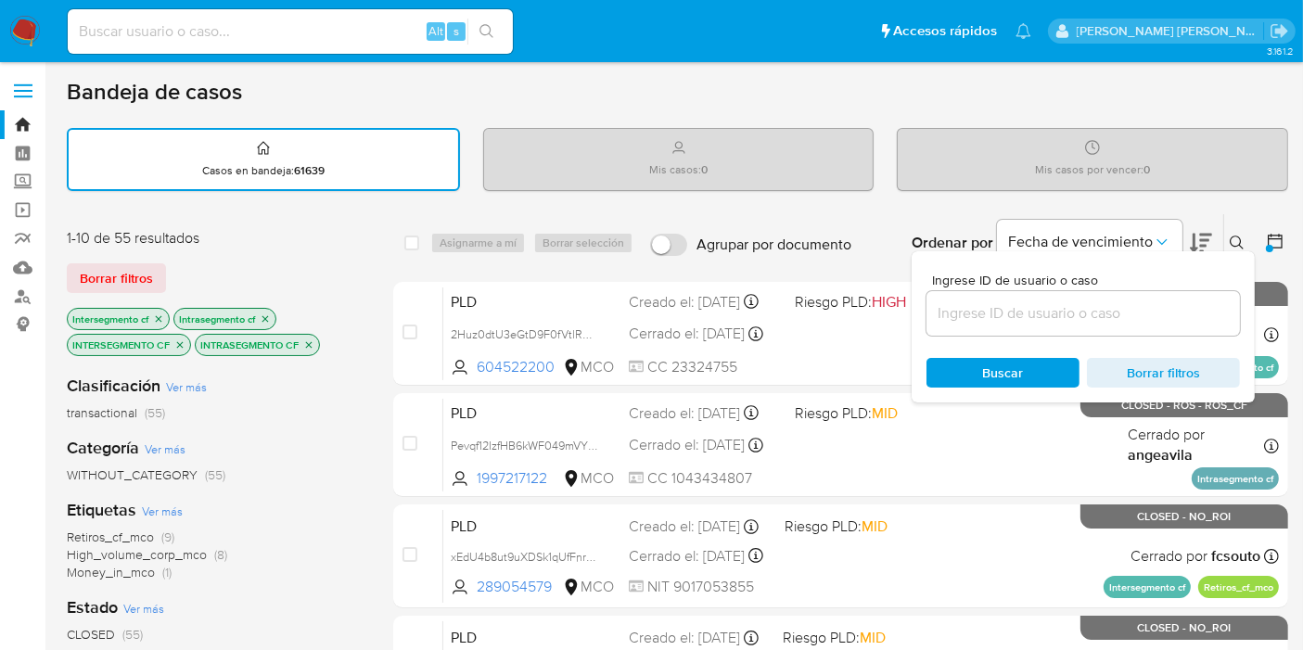
click at [1239, 232] on button at bounding box center [1239, 243] width 31 height 22
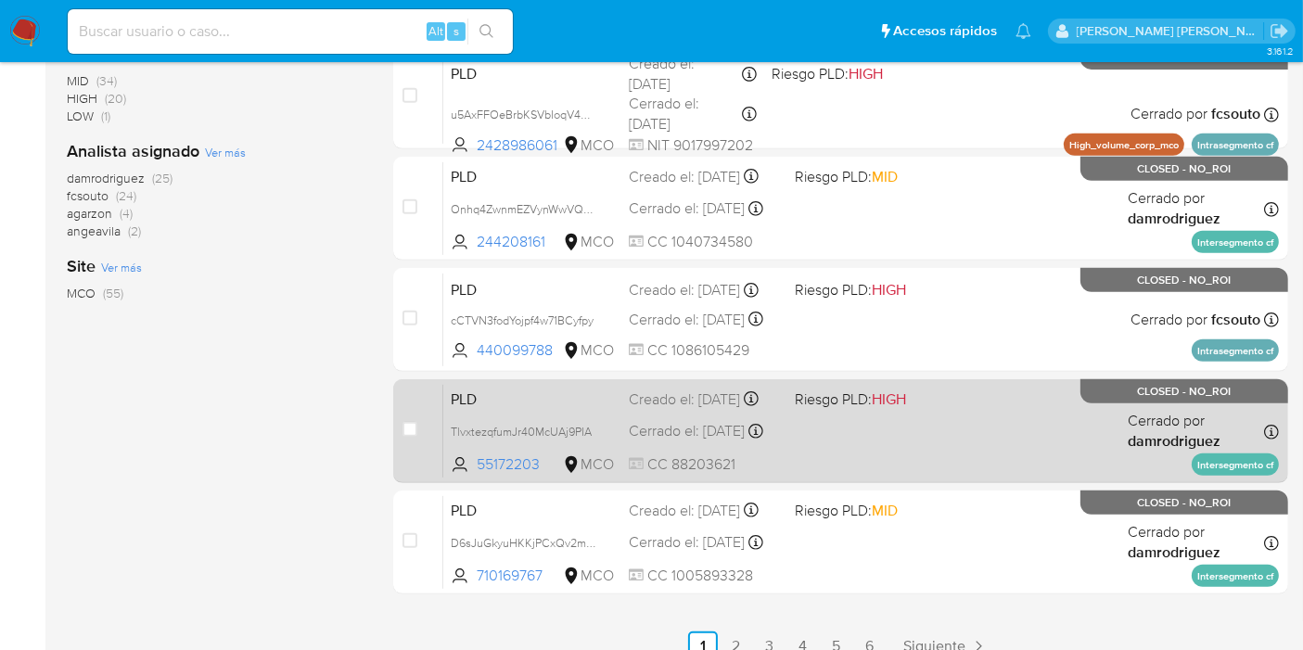
scroll to position [823, 0]
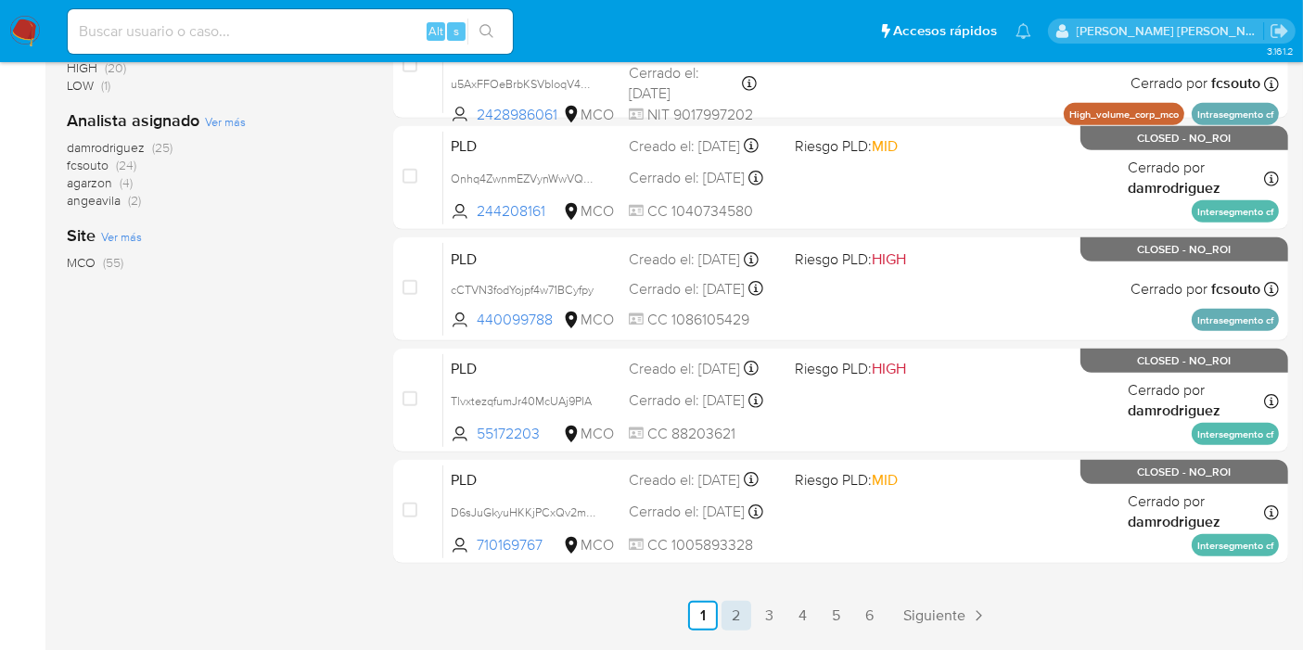
click at [742, 607] on link "2" at bounding box center [736, 616] width 30 height 30
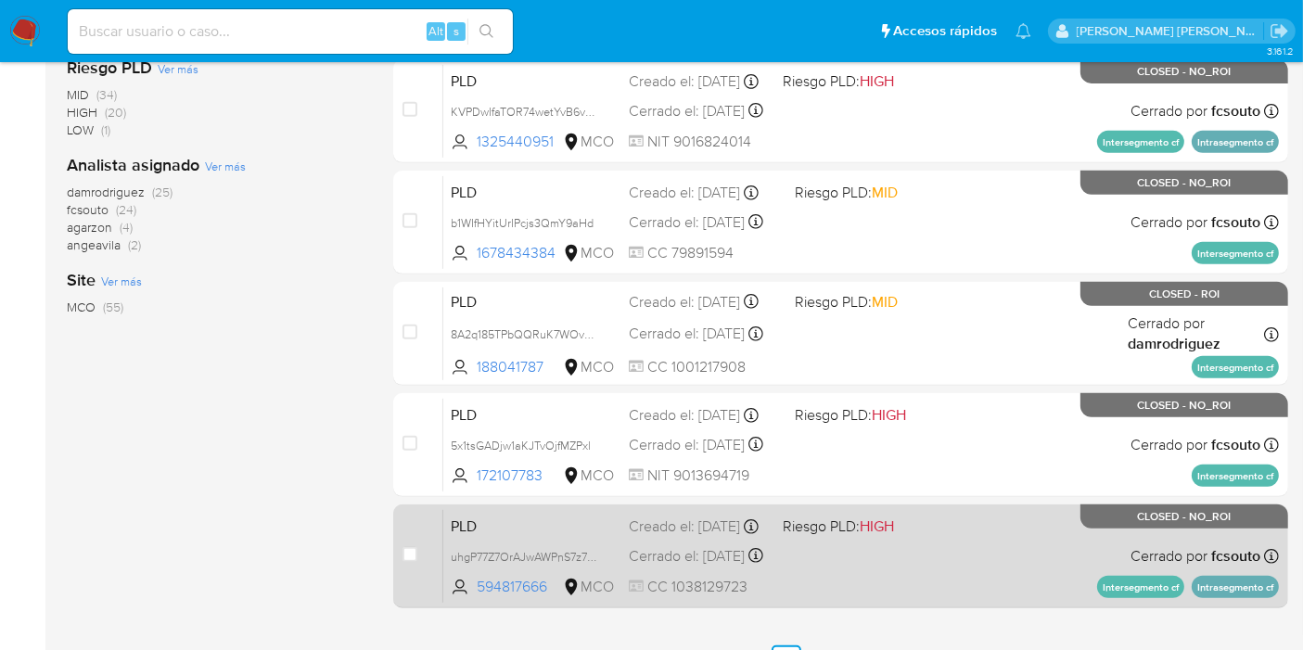
scroll to position [879, 0]
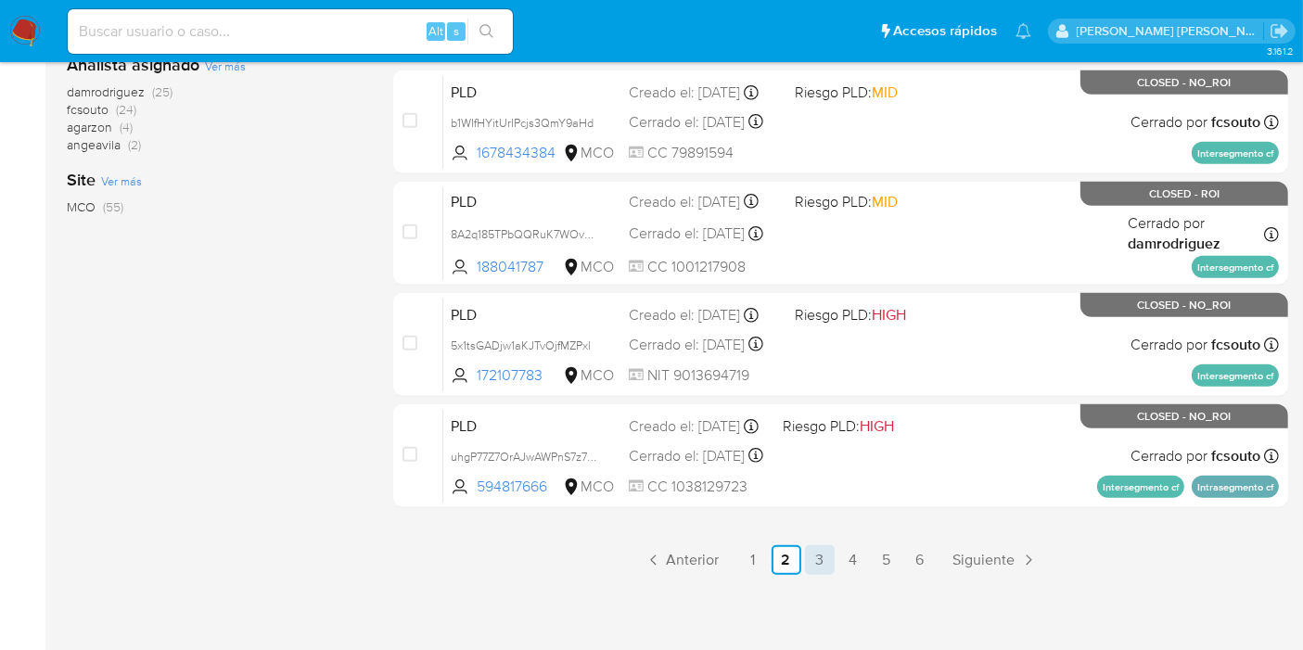
click at [826, 557] on link "3" at bounding box center [820, 560] width 30 height 30
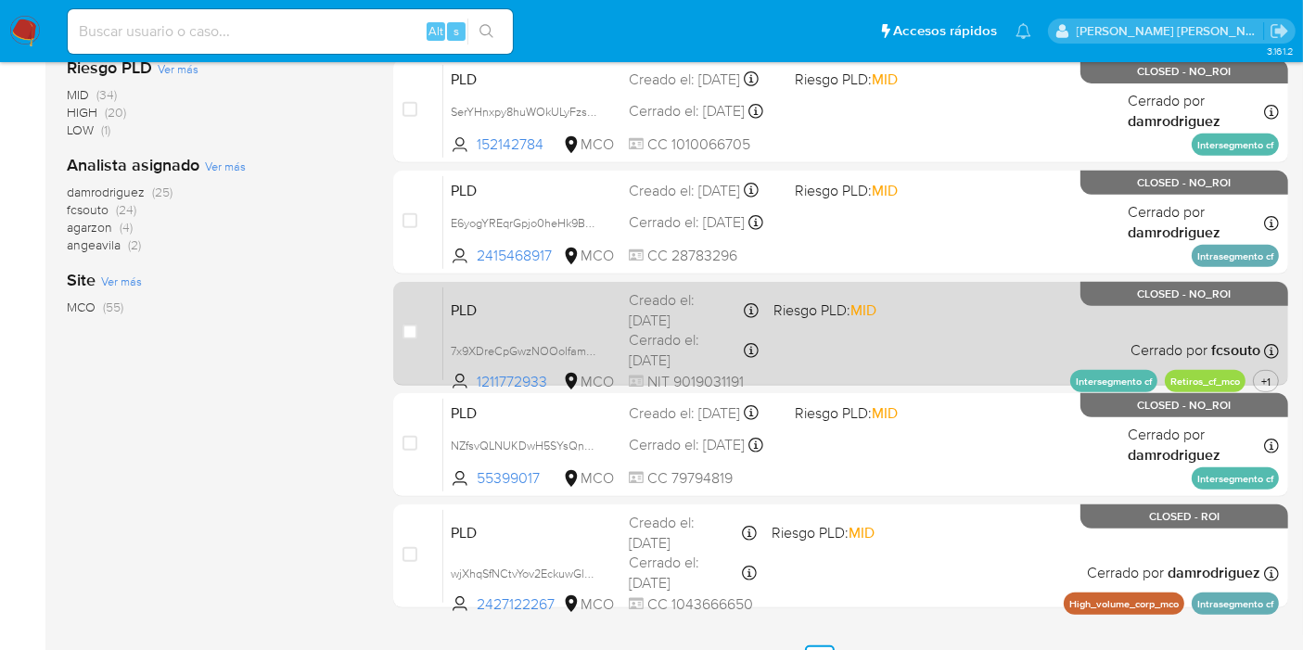
scroll to position [823, 0]
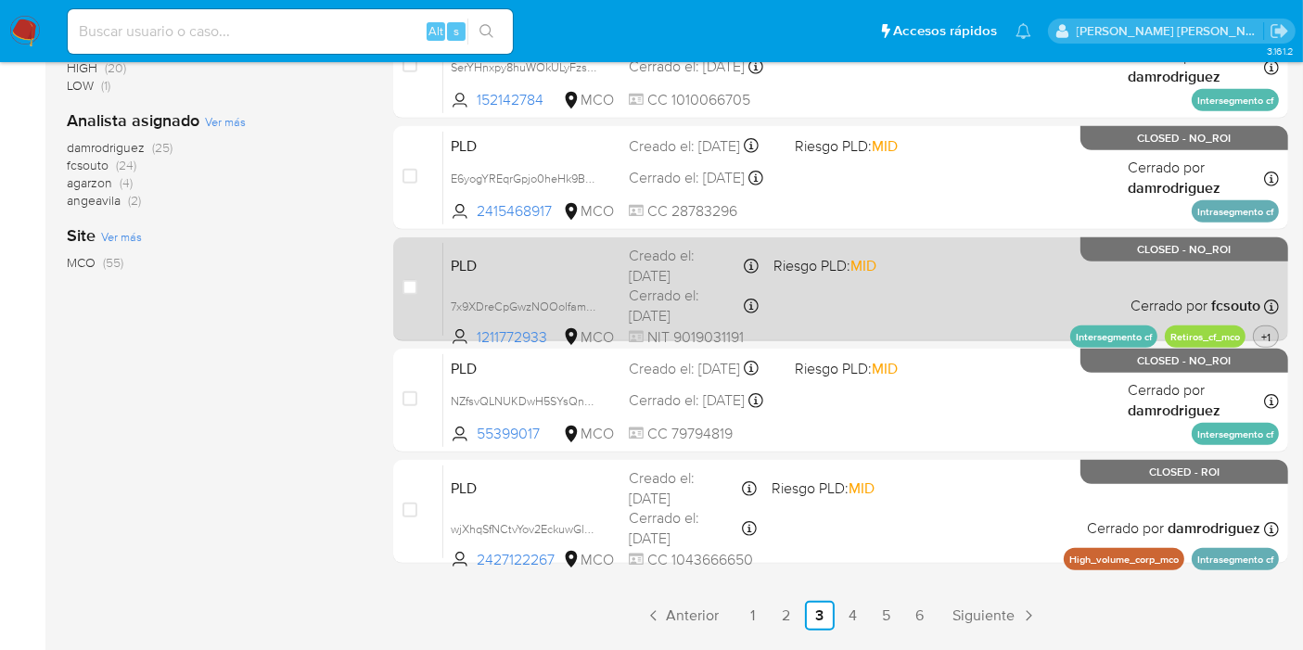
click at [1264, 337] on span "+1" at bounding box center [1265, 337] width 17 height 16
click at [1230, 283] on div "PLD 7x9XDreCpGwzNOOolfamZCWs 1211772933 MCO Riesgo PLD: MID Creado el: 12/06/20…" at bounding box center [860, 289] width 835 height 94
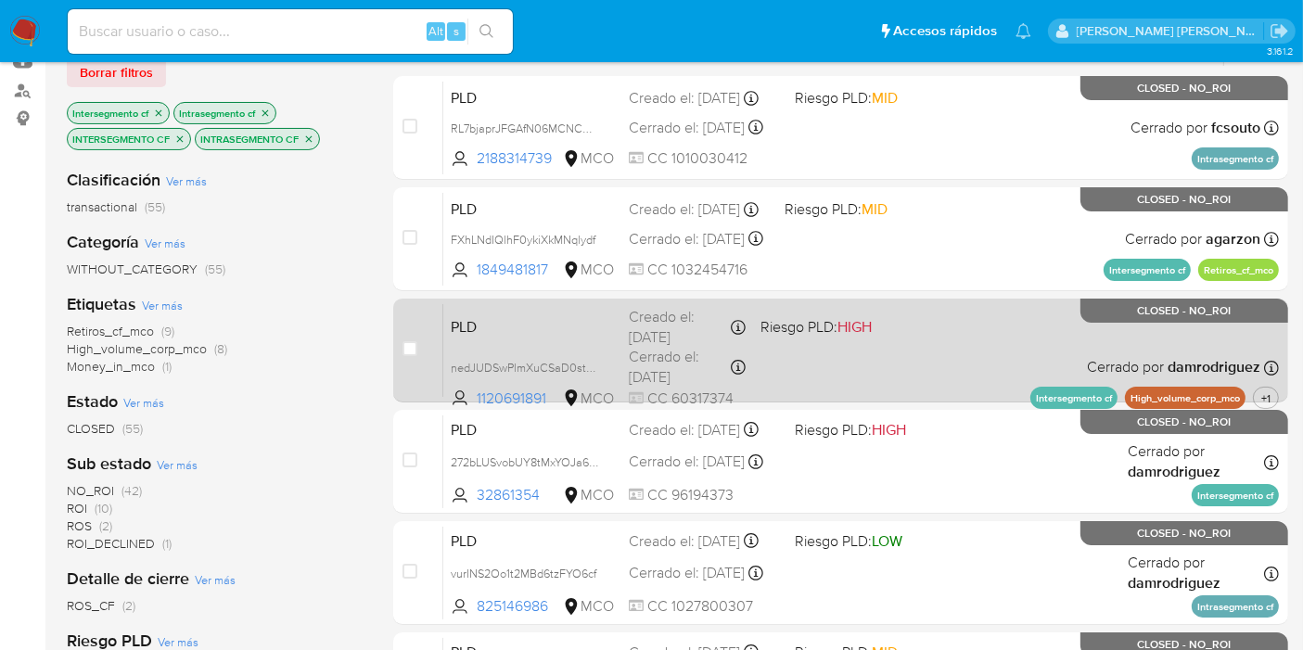
scroll to position [103, 0]
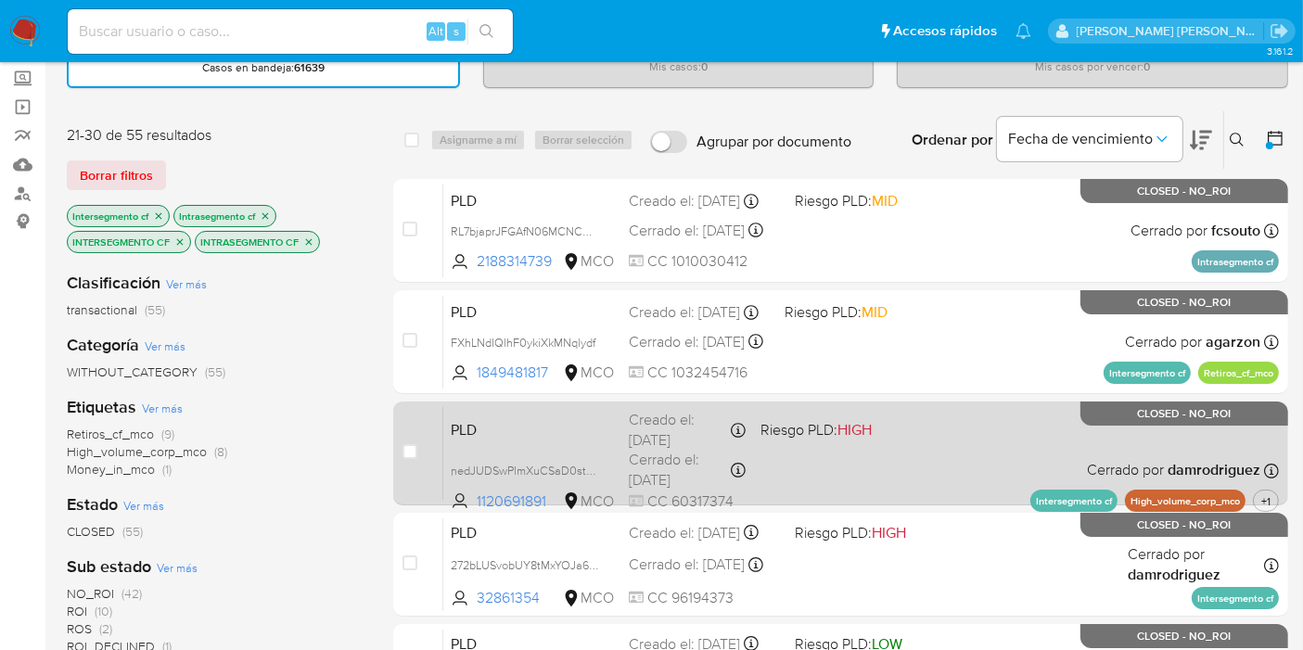
click at [1211, 448] on div "PLD nedJUDSwPlmXuCSaD0stQvmK 1120691891 MCO Riesgo PLD: HIGH Creado el: 12/06/2…" at bounding box center [860, 453] width 835 height 94
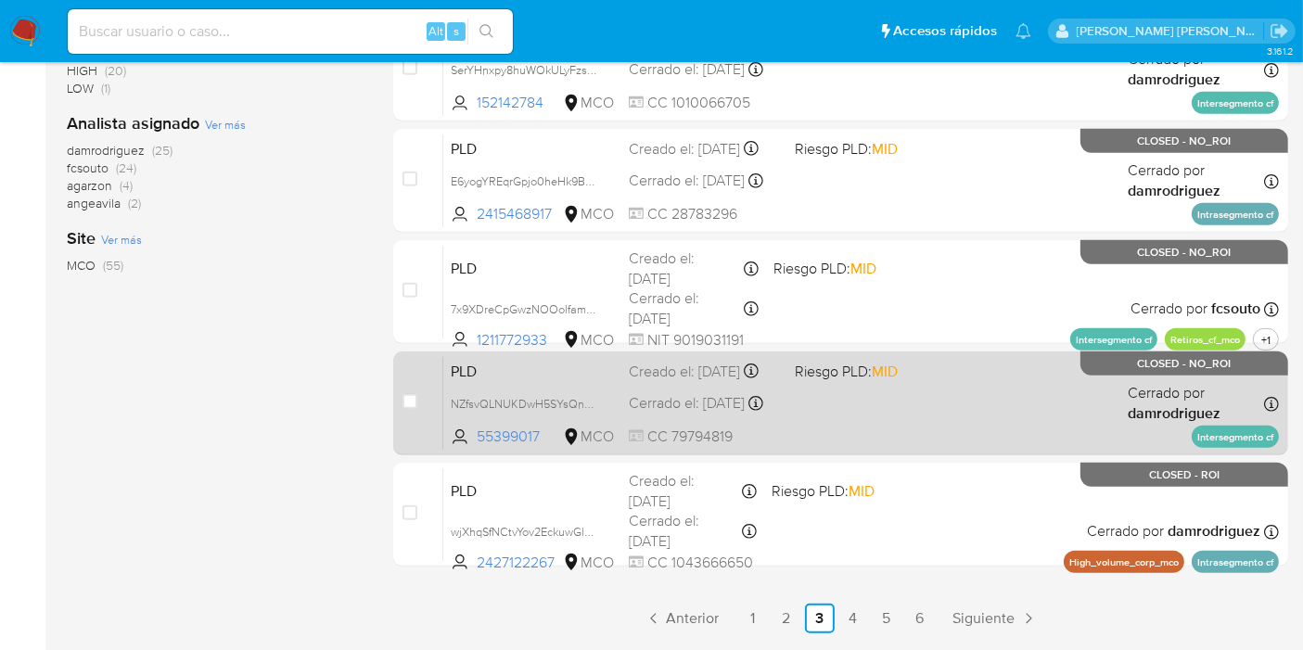
scroll to position [879, 0]
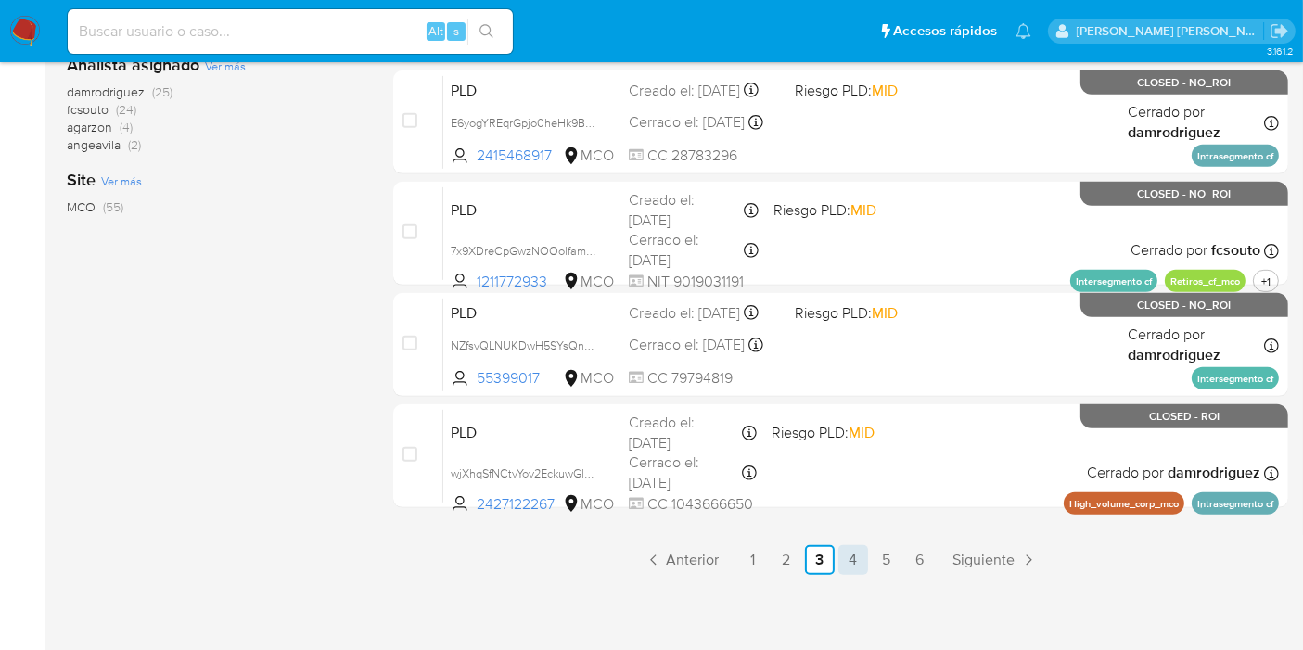
click at [844, 556] on link "4" at bounding box center [853, 560] width 30 height 30
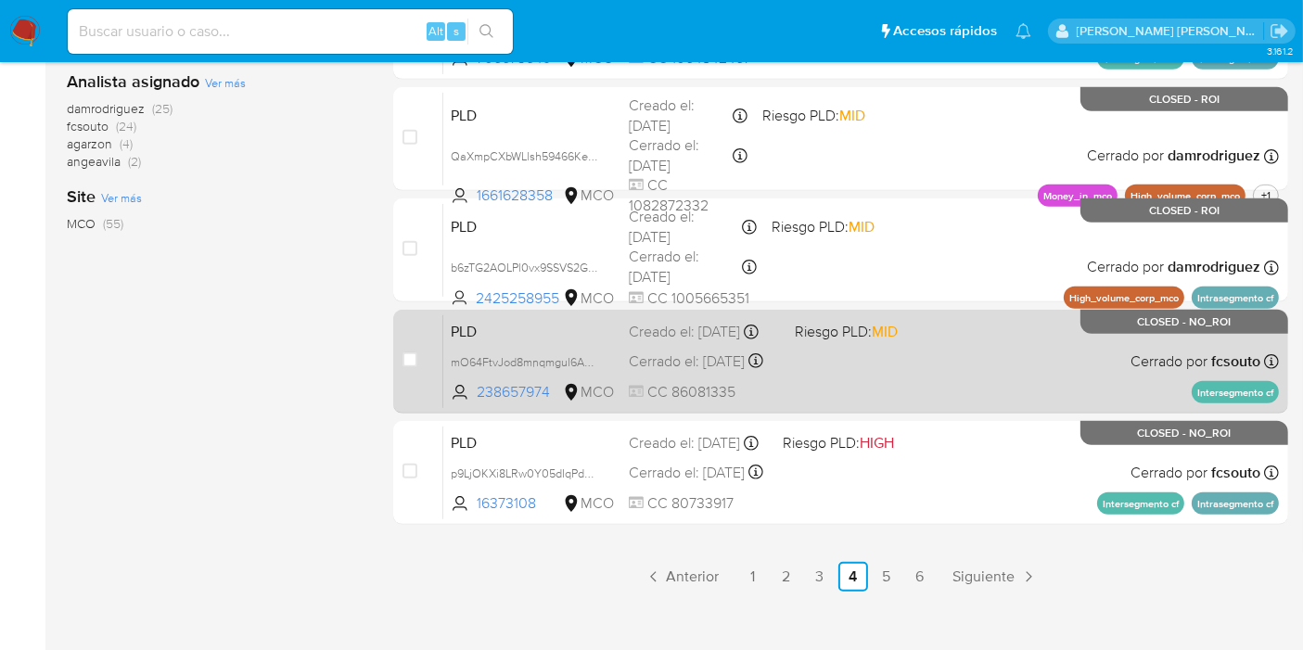
scroll to position [879, 0]
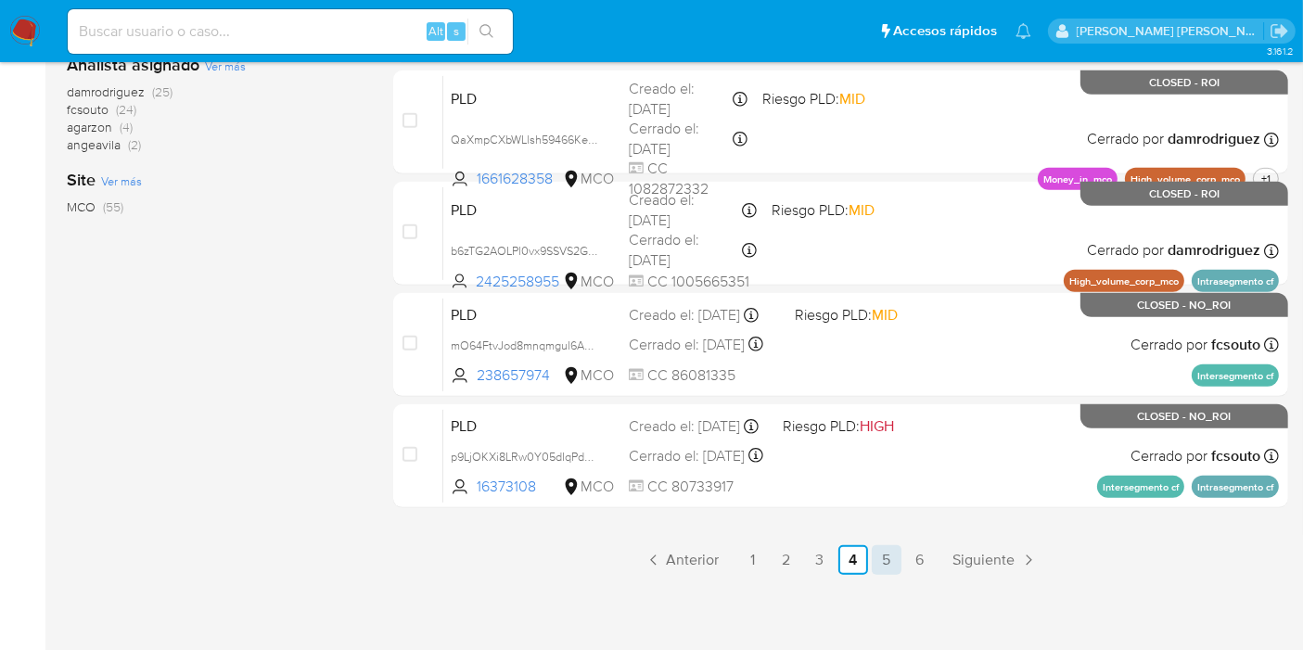
click at [883, 560] on link "5" at bounding box center [887, 560] width 30 height 30
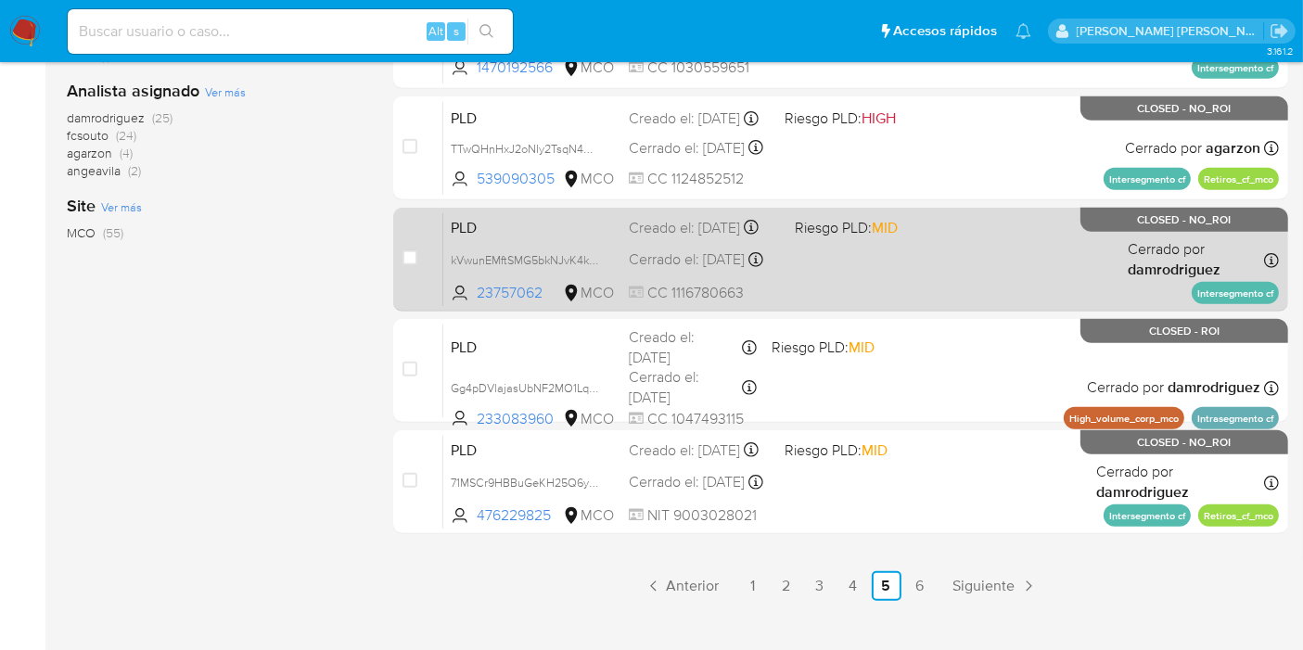
scroll to position [879, 0]
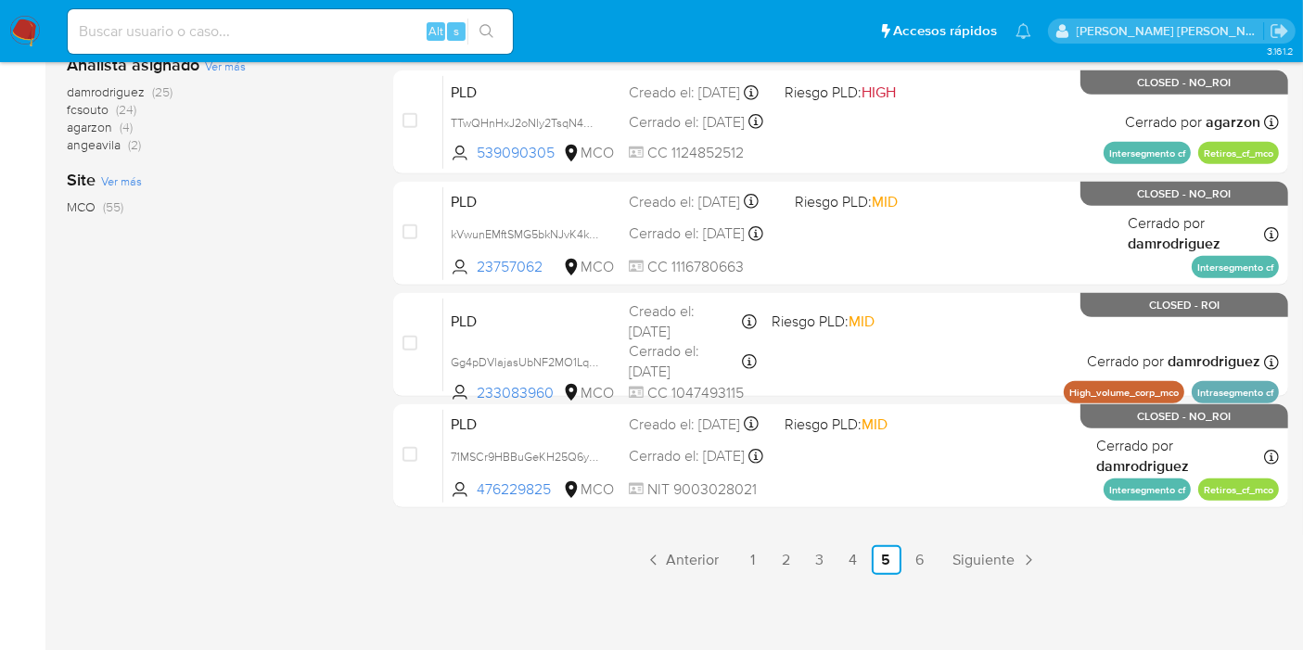
click at [912, 548] on link "6" at bounding box center [920, 560] width 30 height 30
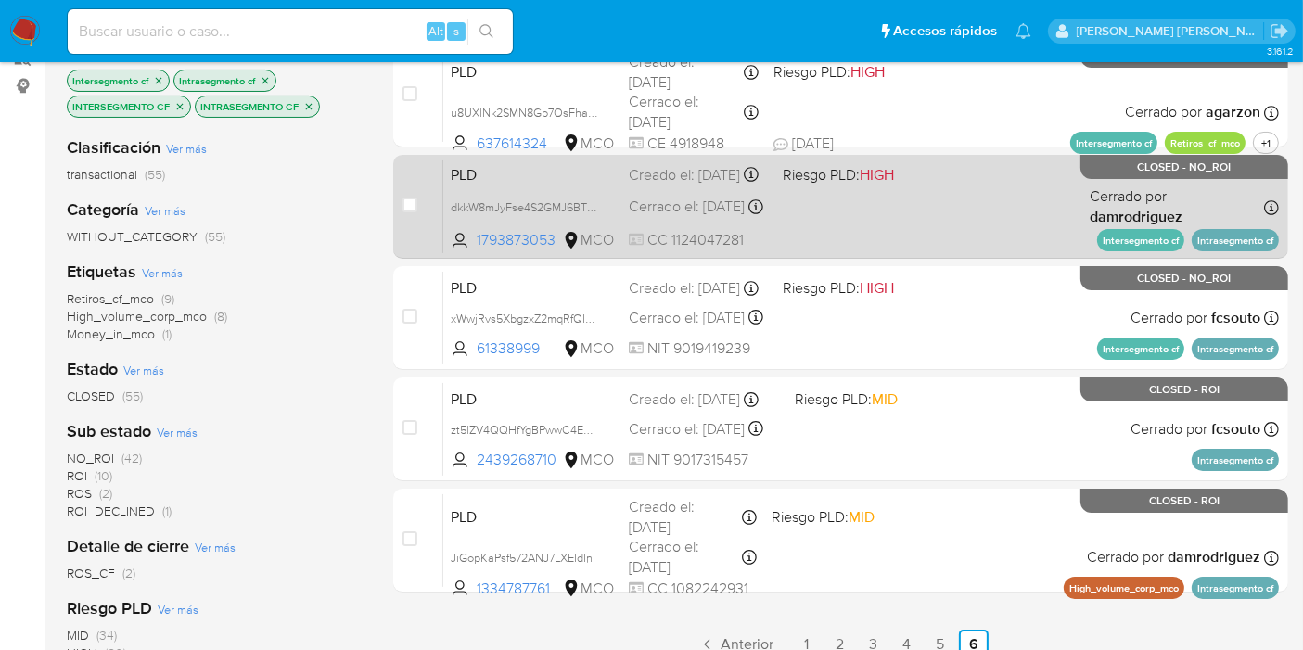
scroll to position [103, 0]
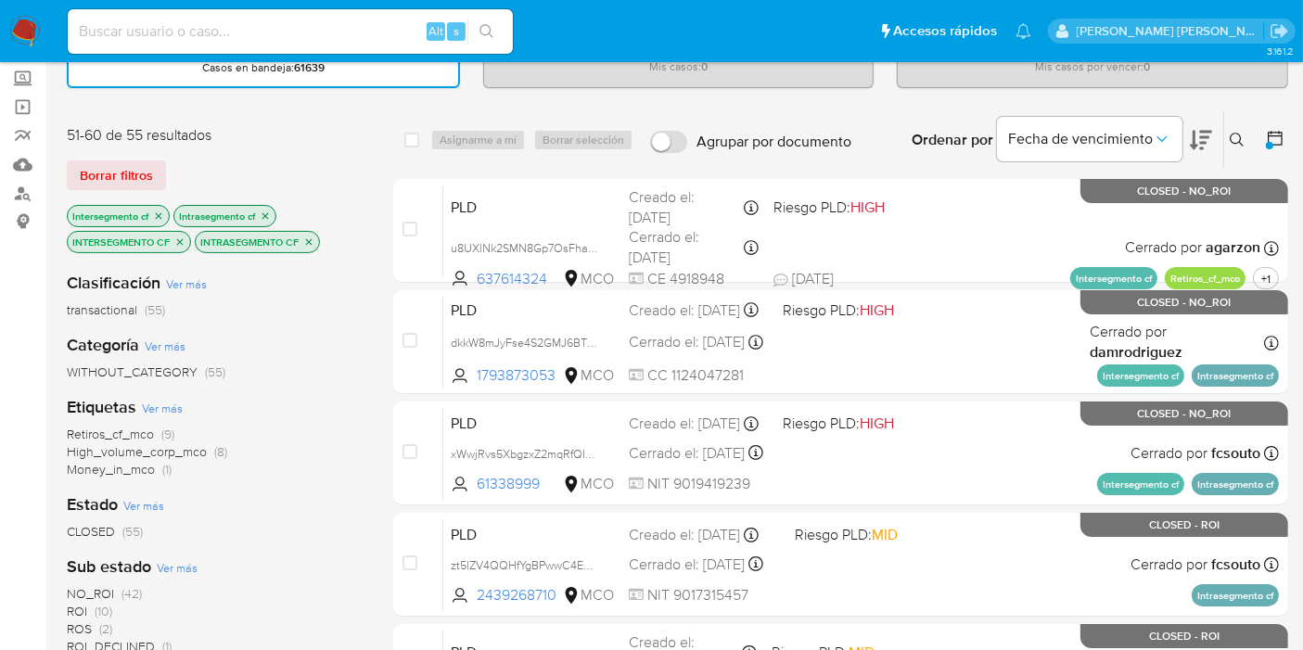
click at [640, 6] on nav "Pausado Ver notificaciones Alt s Accesos rápidos Presiona las siguientes teclas…" at bounding box center [651, 31] width 1303 height 62
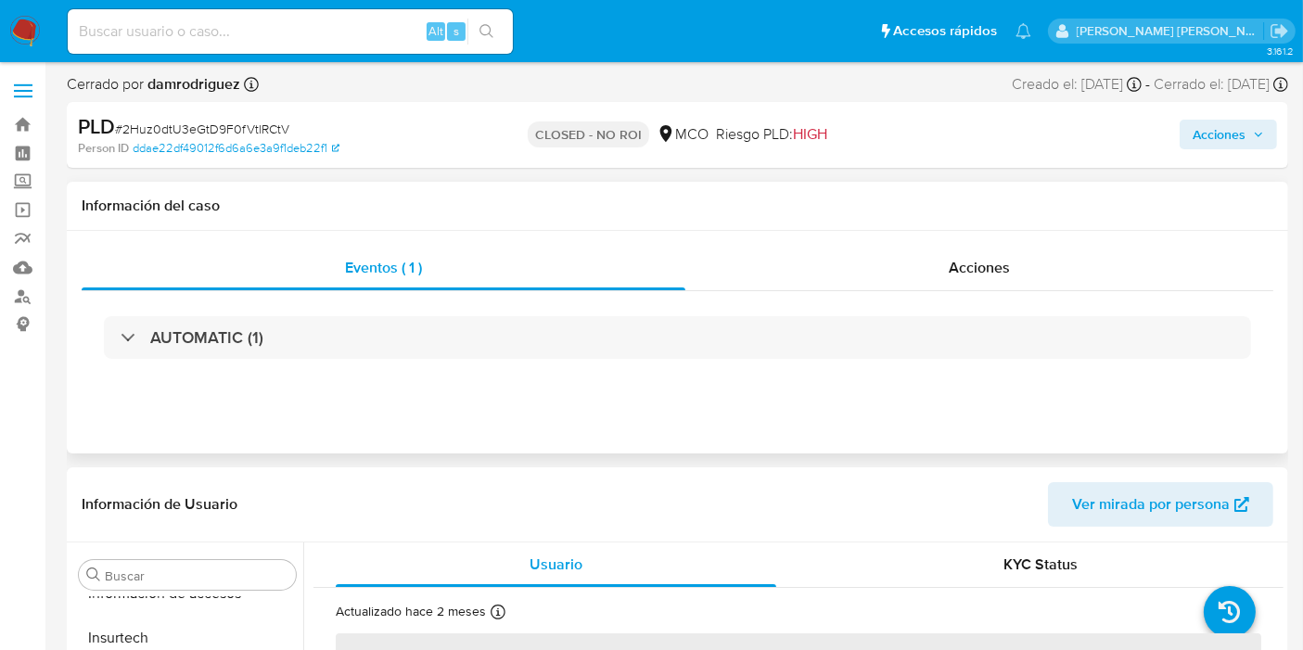
scroll to position [872, 0]
select select "10"
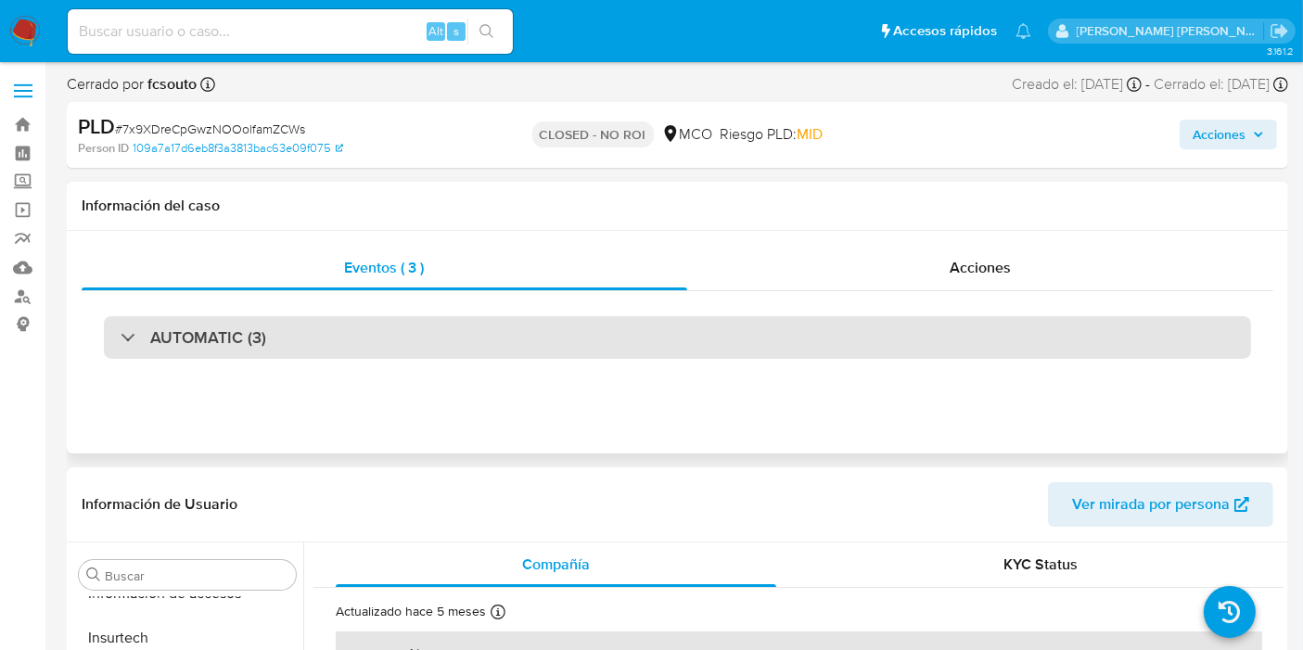
click at [112, 335] on div "AUTOMATIC (3)" at bounding box center [677, 337] width 1147 height 43
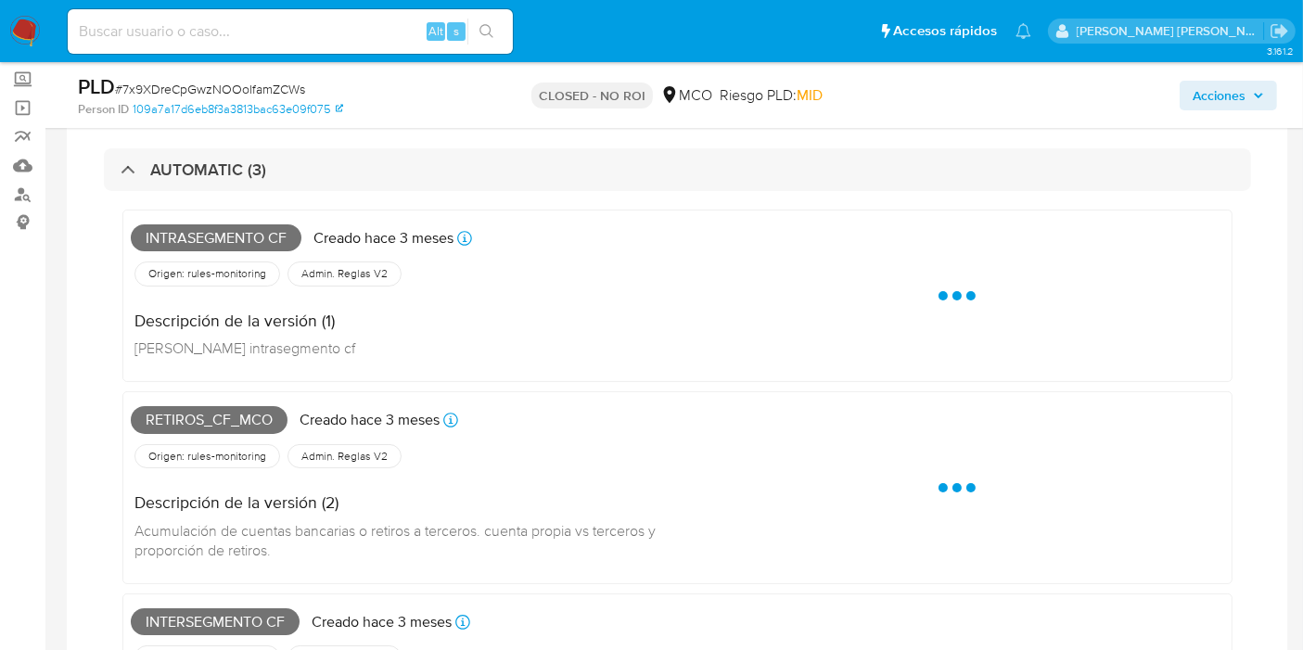
scroll to position [0, 0]
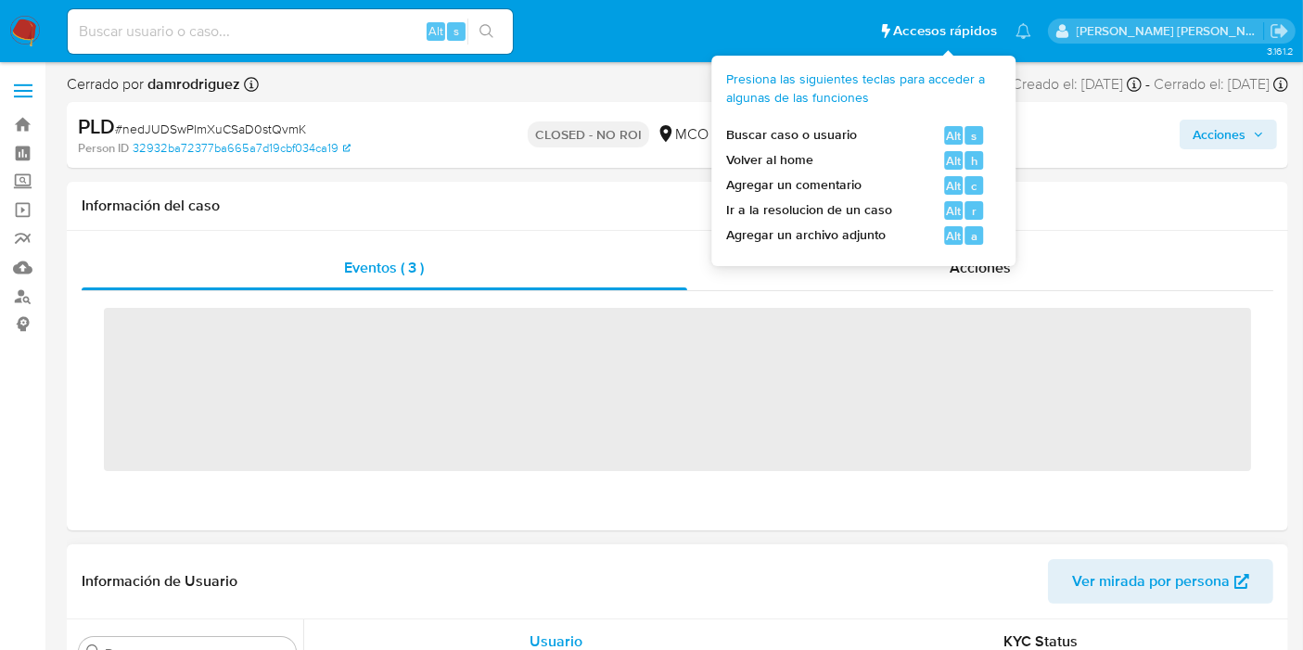
scroll to position [872, 0]
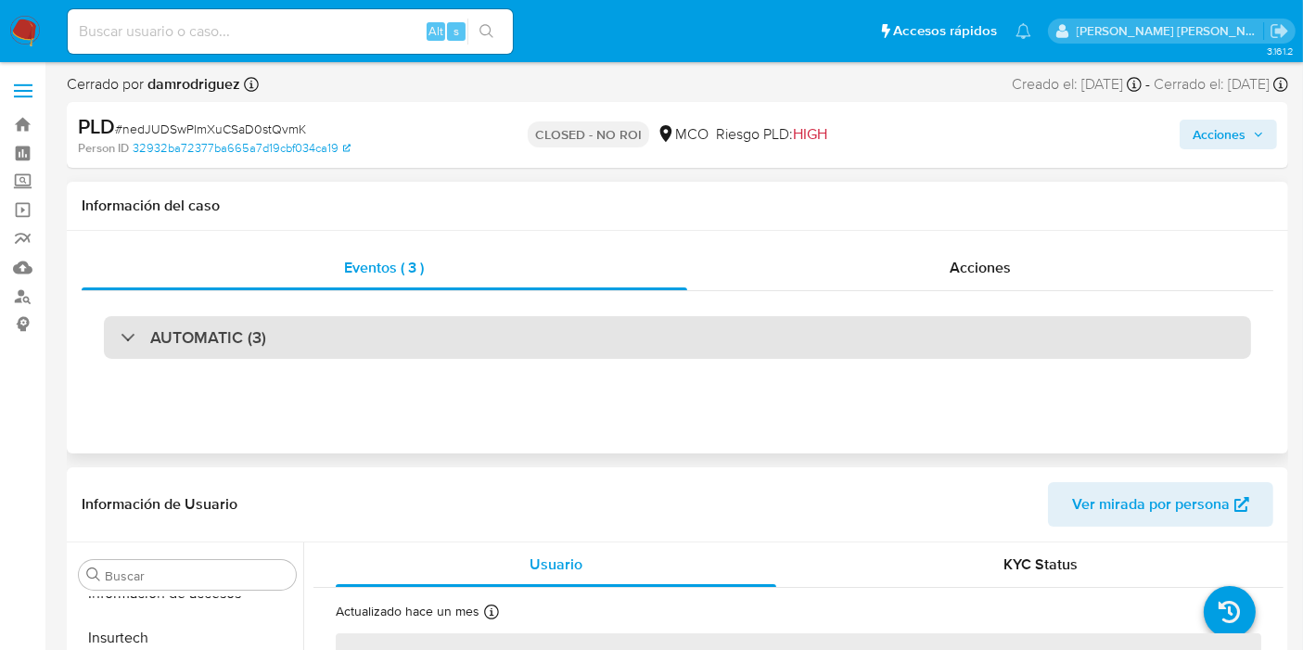
click at [237, 319] on div "AUTOMATIC (3)" at bounding box center [677, 337] width 1147 height 43
select select "10"
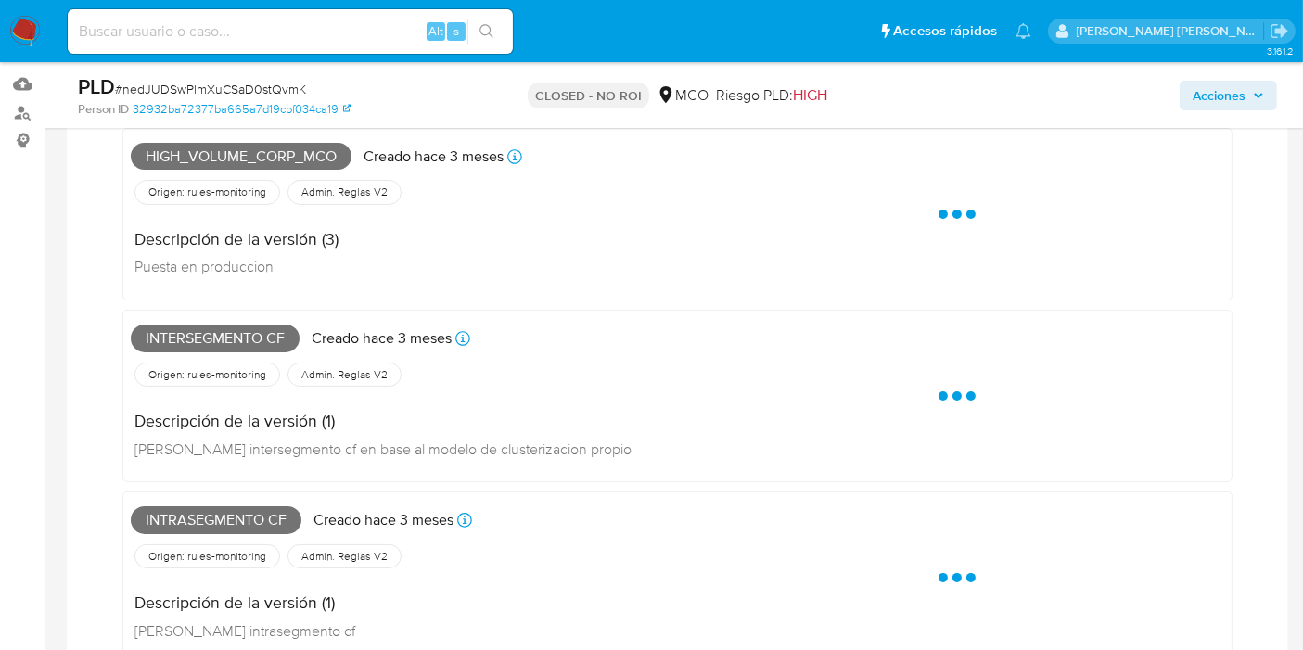
scroll to position [309, 0]
